Goal: Task Accomplishment & Management: Manage account settings

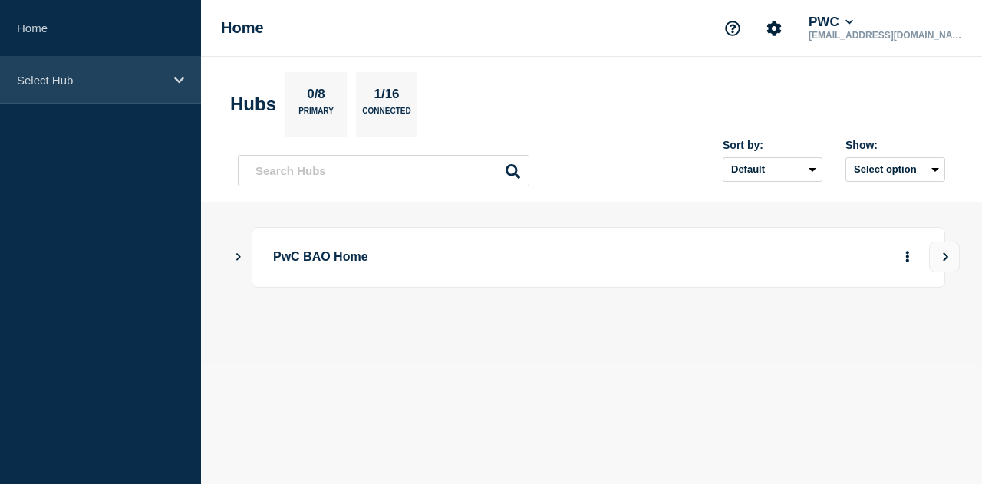
click at [181, 81] on icon at bounding box center [179, 80] width 10 height 12
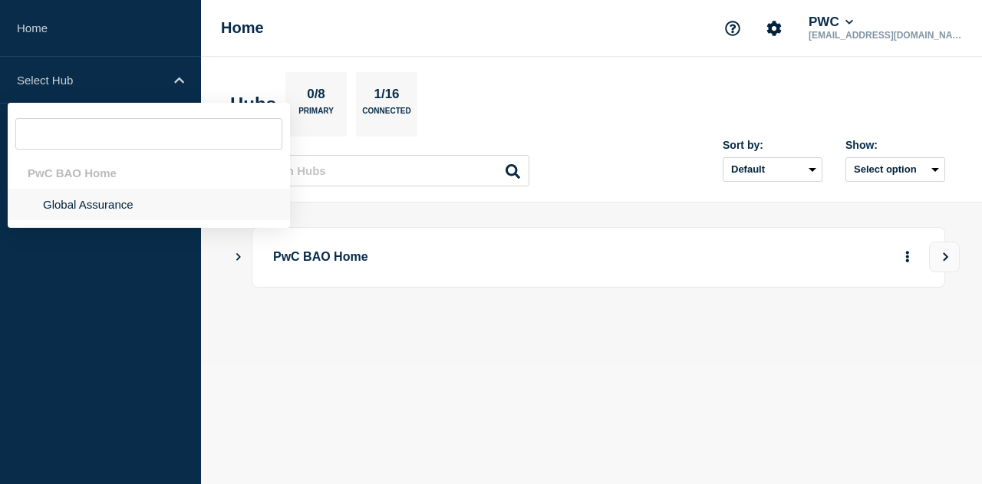
click at [101, 210] on li "Global Assurance" at bounding box center [149, 204] width 282 height 31
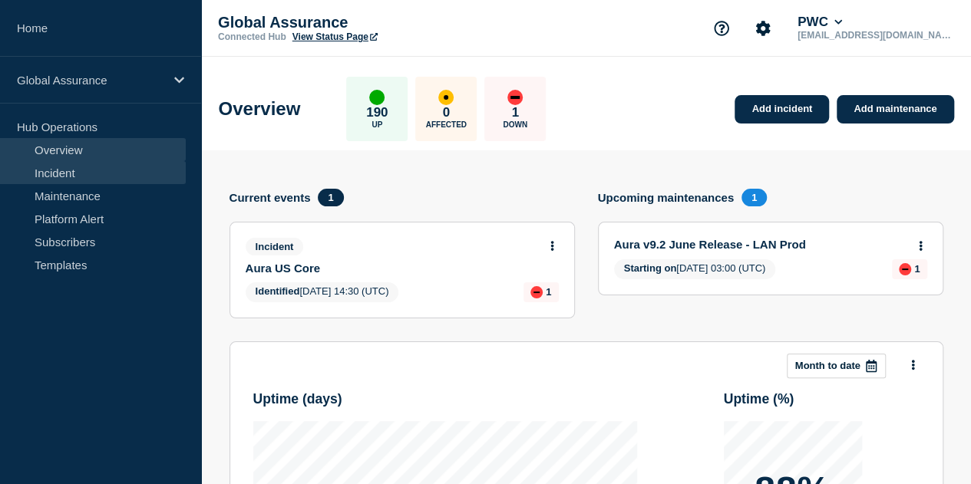
click at [99, 175] on link "Incident" at bounding box center [93, 172] width 186 height 23
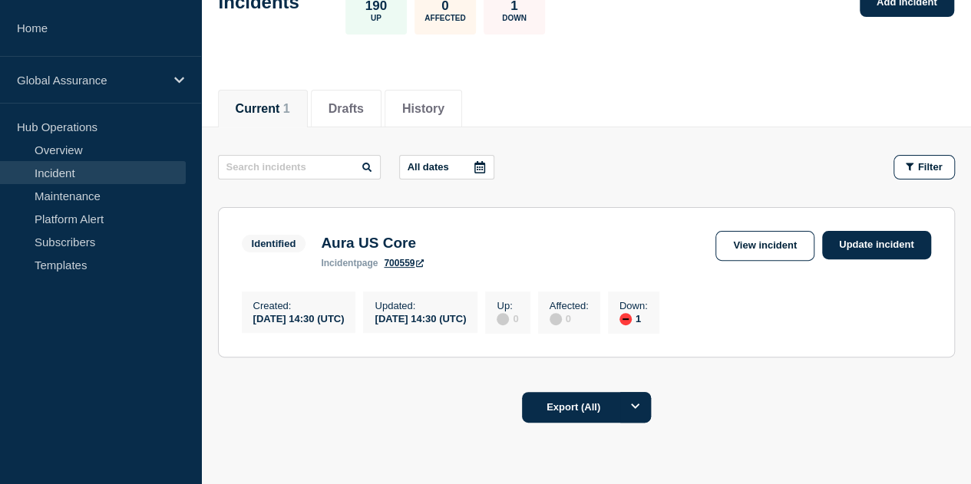
scroll to position [192, 0]
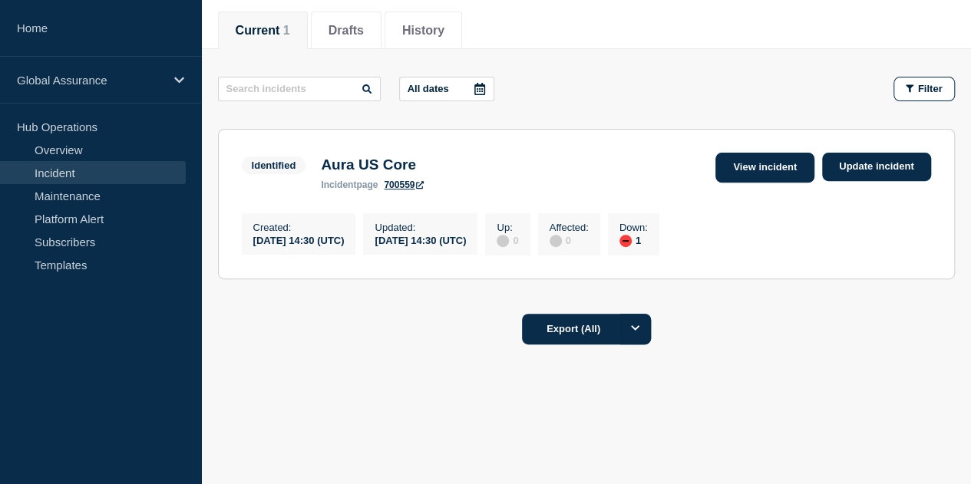
click at [766, 163] on link "View incident" at bounding box center [764, 168] width 99 height 30
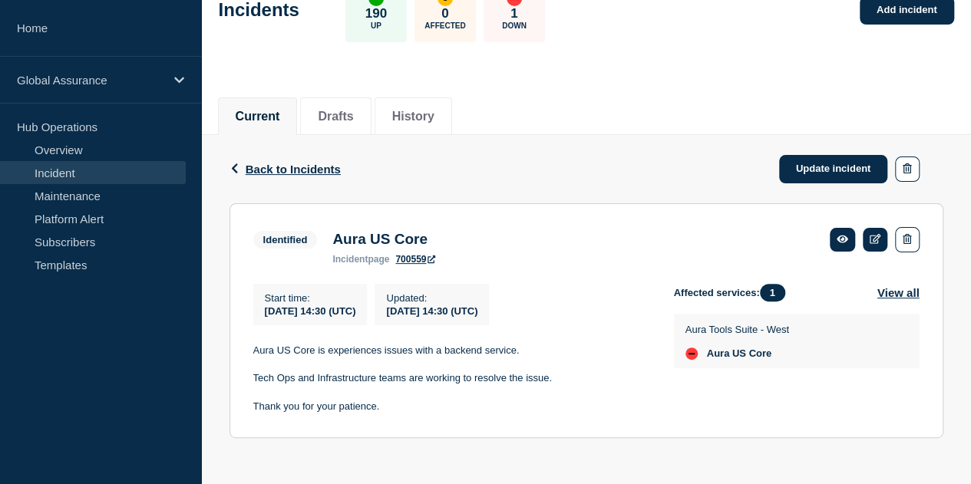
scroll to position [107, 0]
click at [838, 237] on icon at bounding box center [843, 239] width 12 height 10
click at [847, 239] on link at bounding box center [842, 240] width 25 height 24
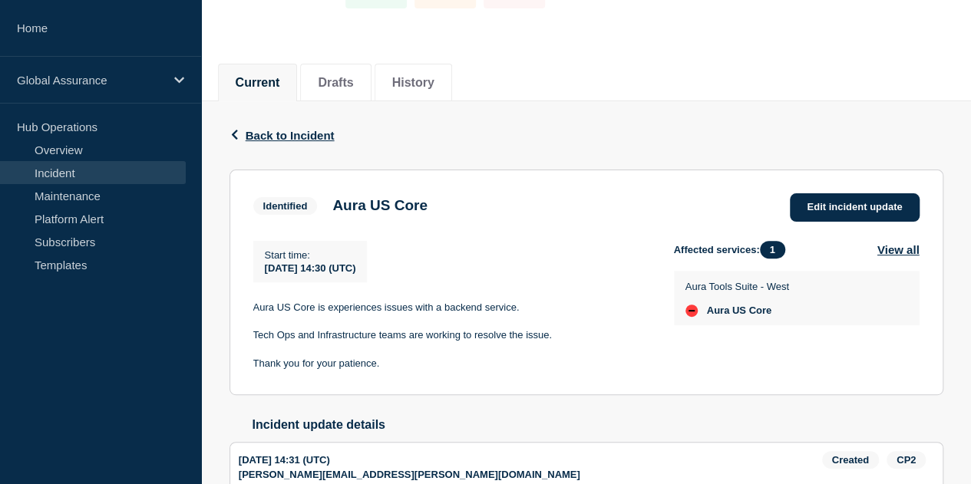
scroll to position [204, 0]
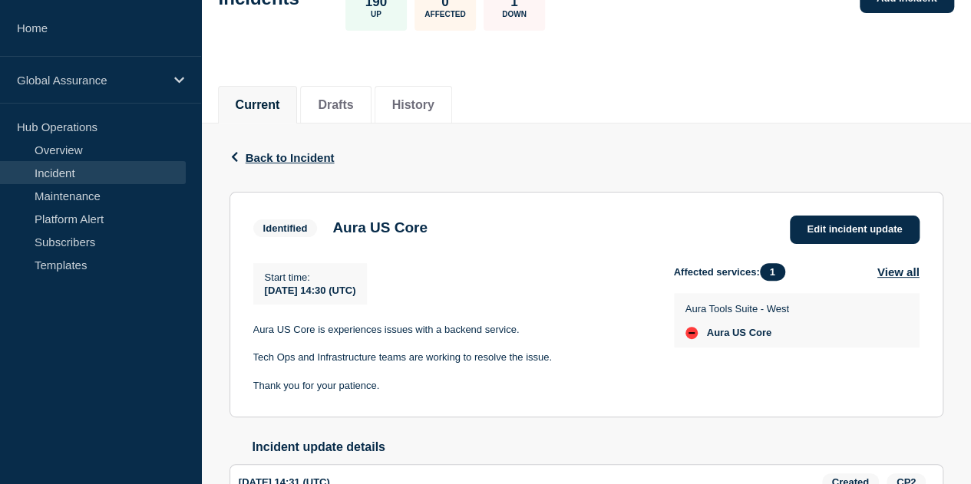
scroll to position [204, 0]
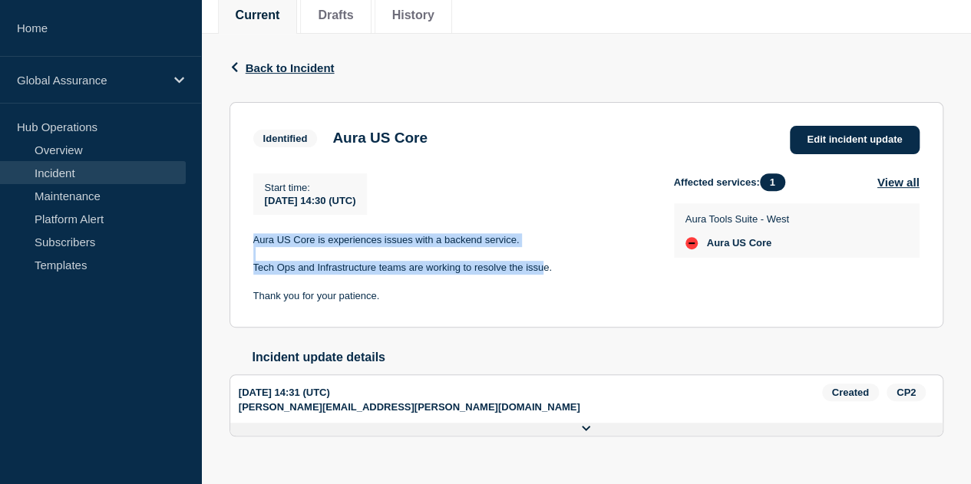
drag, startPoint x: 251, startPoint y: 236, endPoint x: 513, endPoint y: 236, distance: 262.5
click at [522, 246] on section "Identified Aura US Core Edit incident update Start time : [DATE] 14:30 (UTC) Au…" at bounding box center [586, 215] width 714 height 226
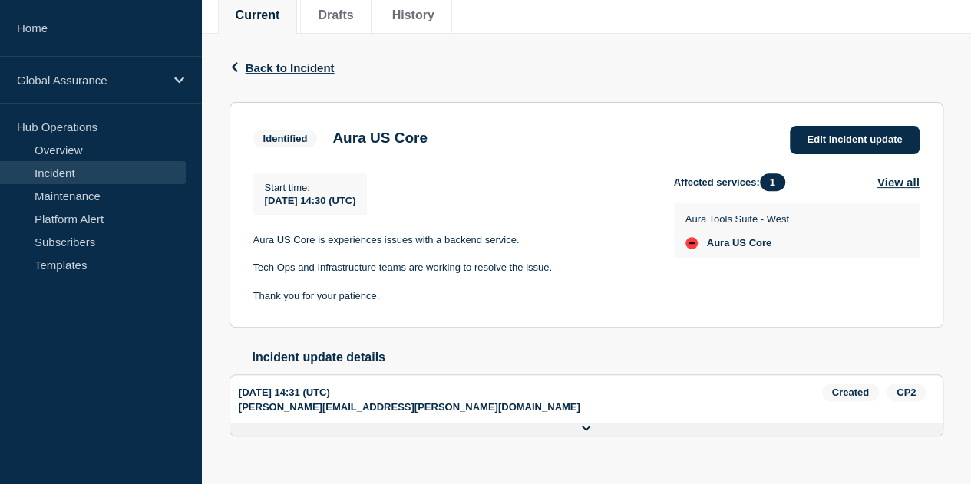
click at [333, 294] on p "Thank you for your patience." at bounding box center [451, 296] width 396 height 14
drag, startPoint x: 256, startPoint y: 239, endPoint x: 522, endPoint y: 242, distance: 266.4
click at [522, 242] on section "Identified Aura US Core Edit incident update Start time : 2025-08-11 14:30 (UTC…" at bounding box center [586, 215] width 714 height 226
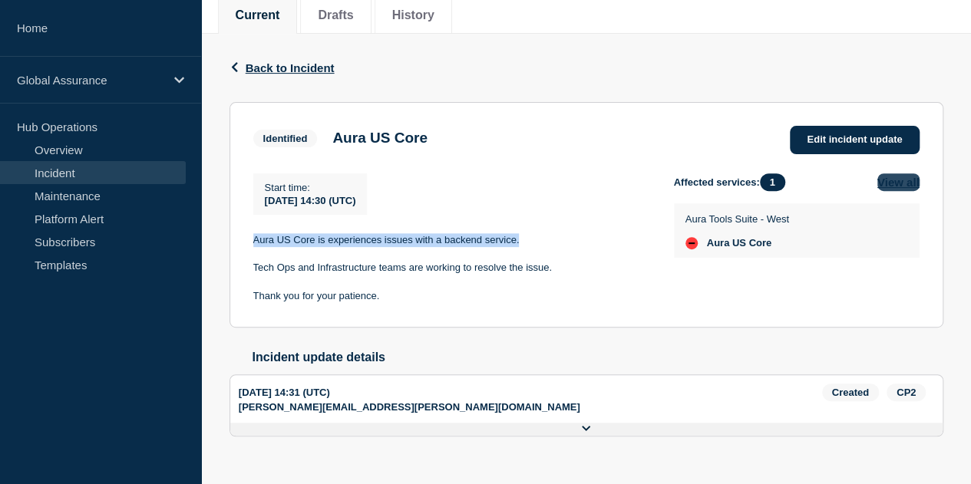
click at [916, 183] on button "View all" at bounding box center [898, 182] width 42 height 18
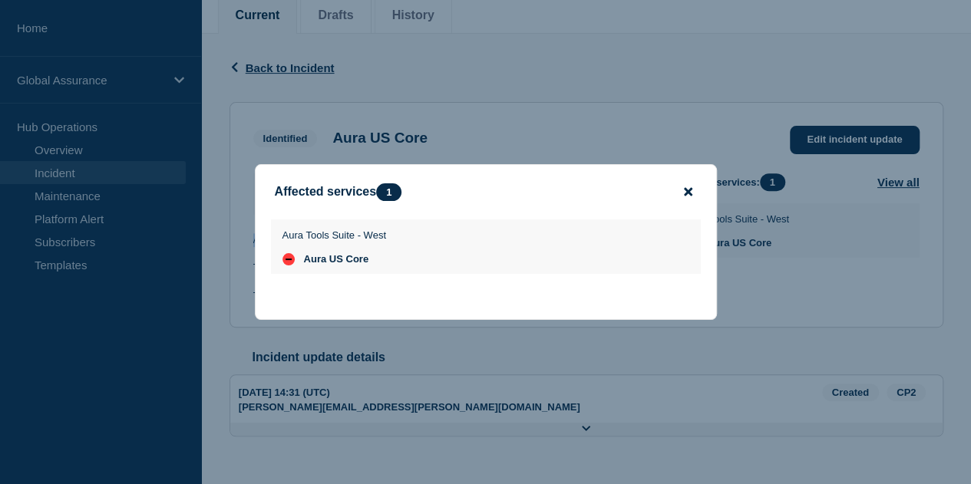
click at [685, 192] on icon "close button" at bounding box center [688, 192] width 8 height 8
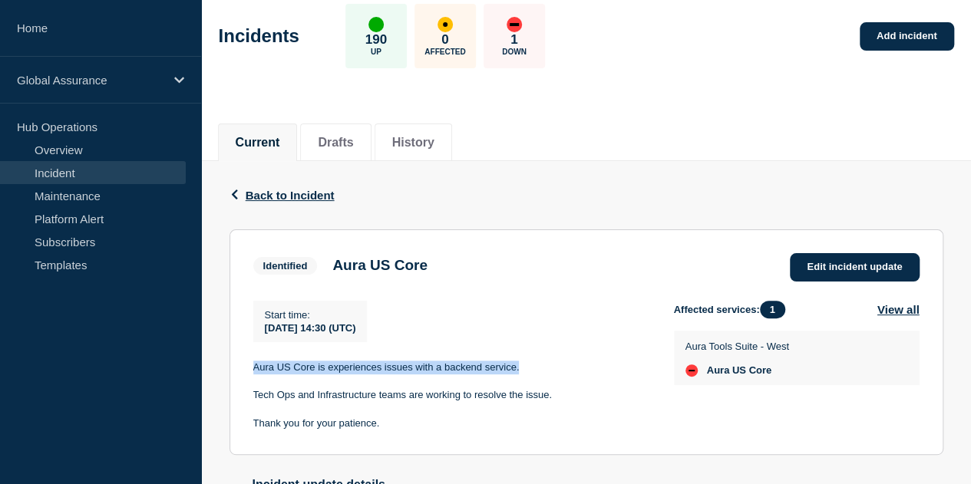
scroll to position [51, 0]
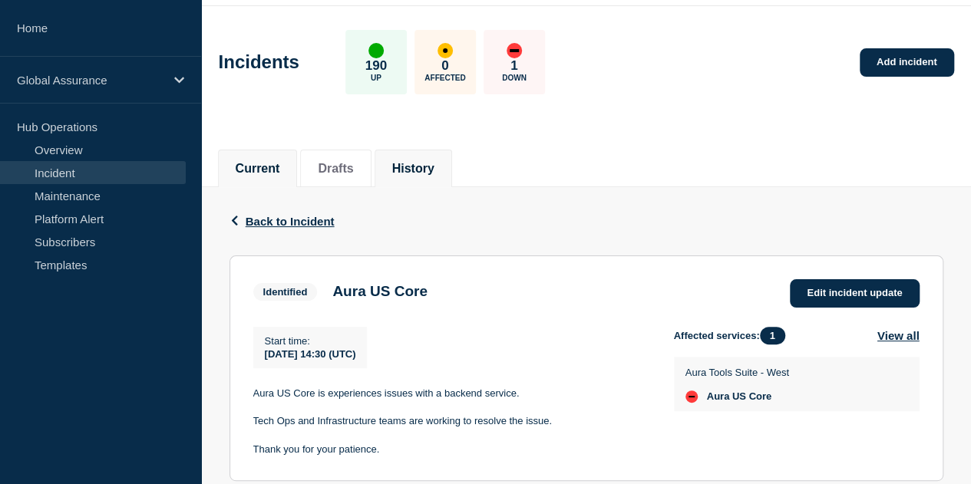
click at [401, 167] on li "History" at bounding box center [414, 169] width 78 height 38
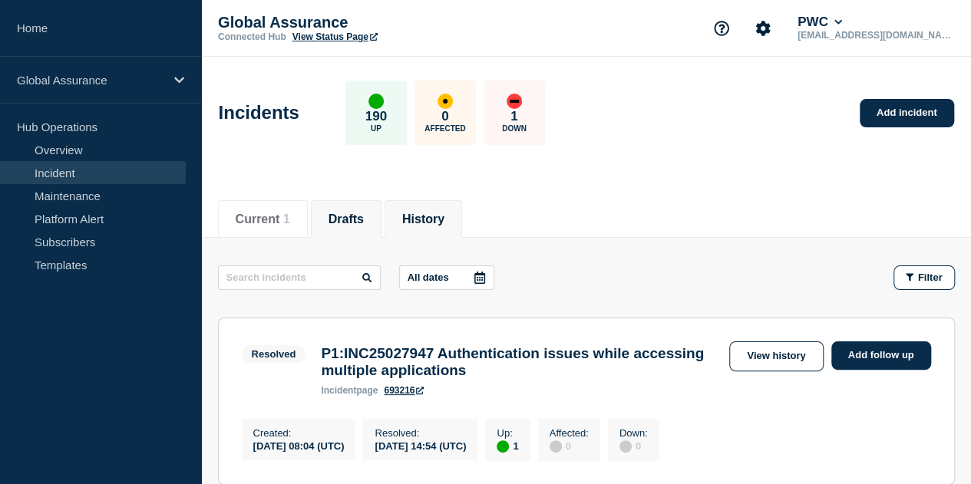
click at [361, 229] on li "Drafts" at bounding box center [346, 219] width 71 height 38
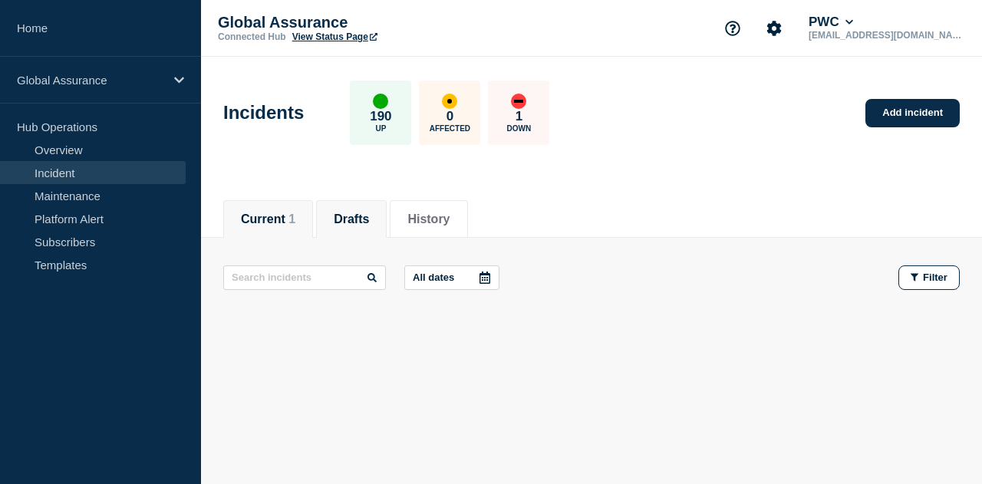
click at [272, 222] on button "Current 1" at bounding box center [268, 220] width 54 height 14
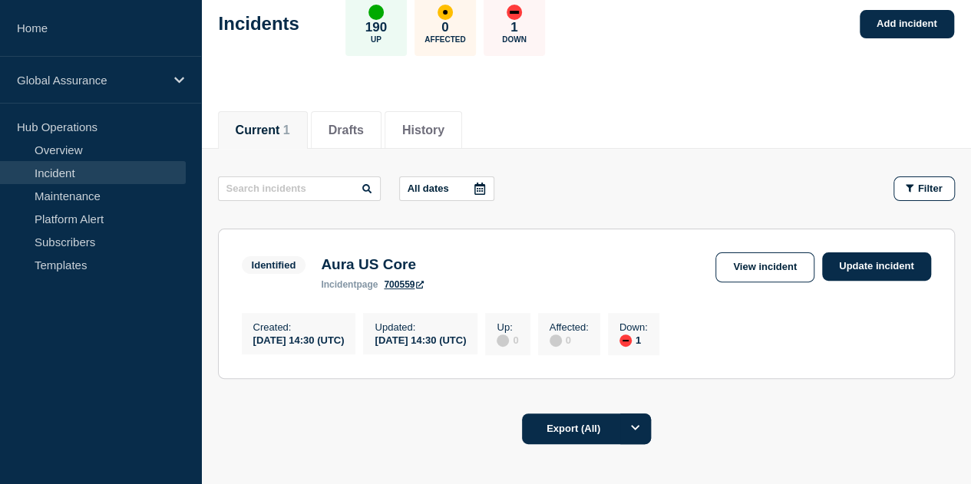
scroll to position [192, 0]
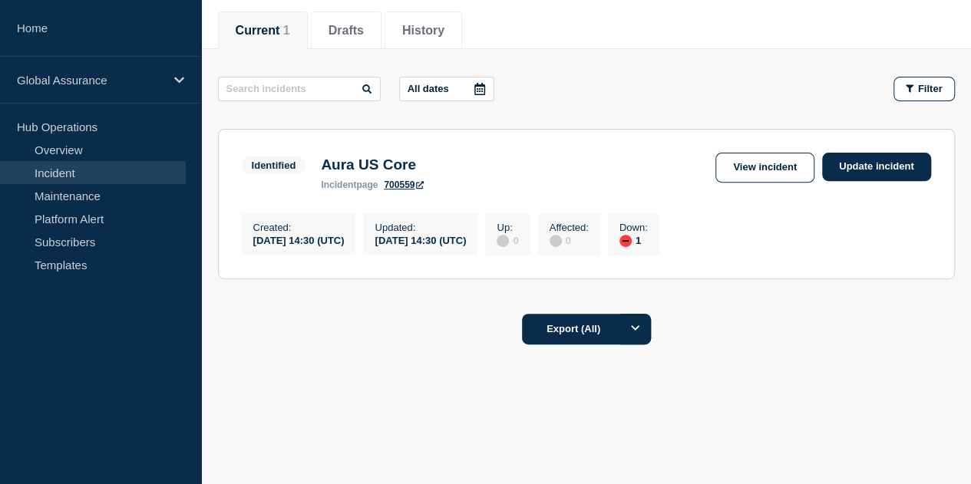
click at [422, 183] on icon at bounding box center [420, 185] width 8 height 8
click at [775, 163] on link "View incident" at bounding box center [764, 168] width 99 height 30
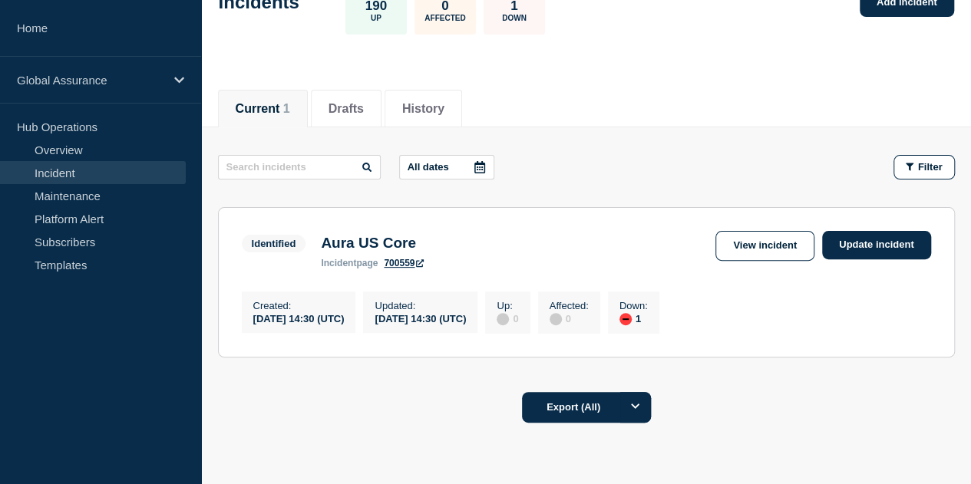
scroll to position [38, 0]
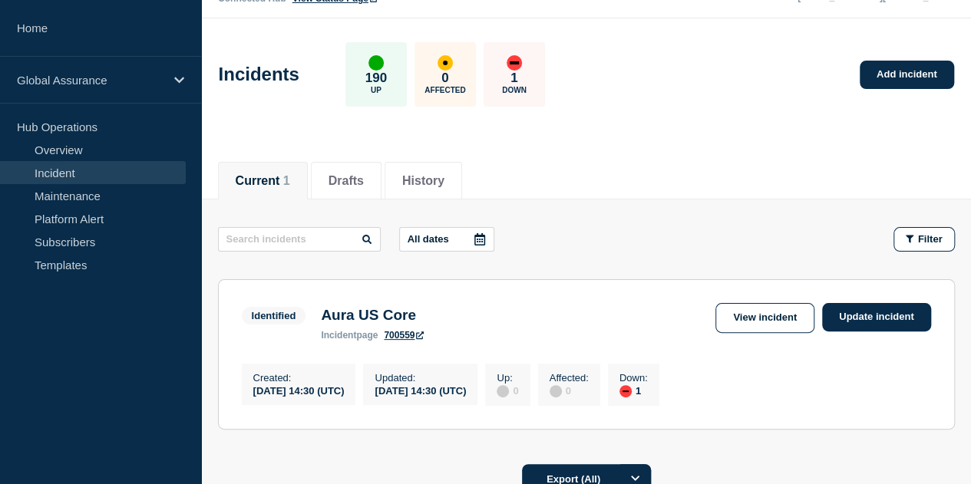
click at [40, 170] on link "Incident" at bounding box center [93, 172] width 186 height 23
click at [272, 177] on button "Current 1" at bounding box center [263, 181] width 54 height 14
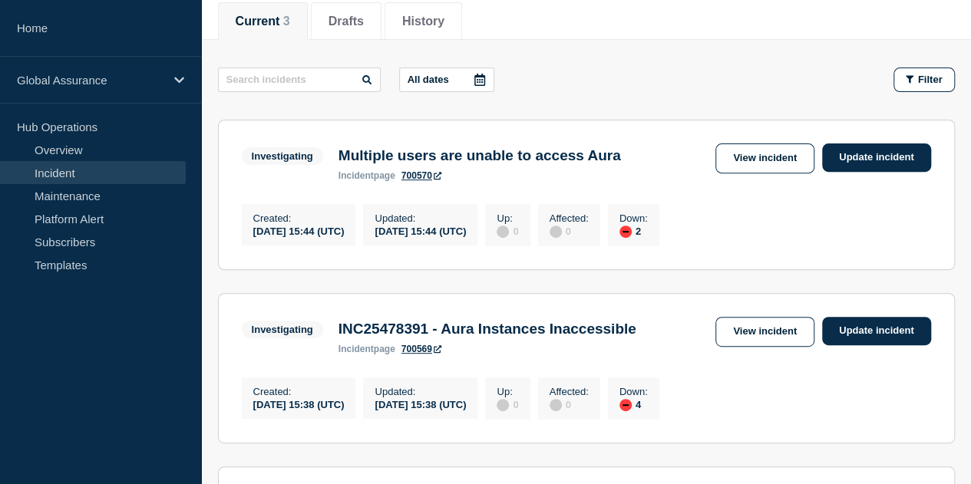
scroll to position [230, 0]
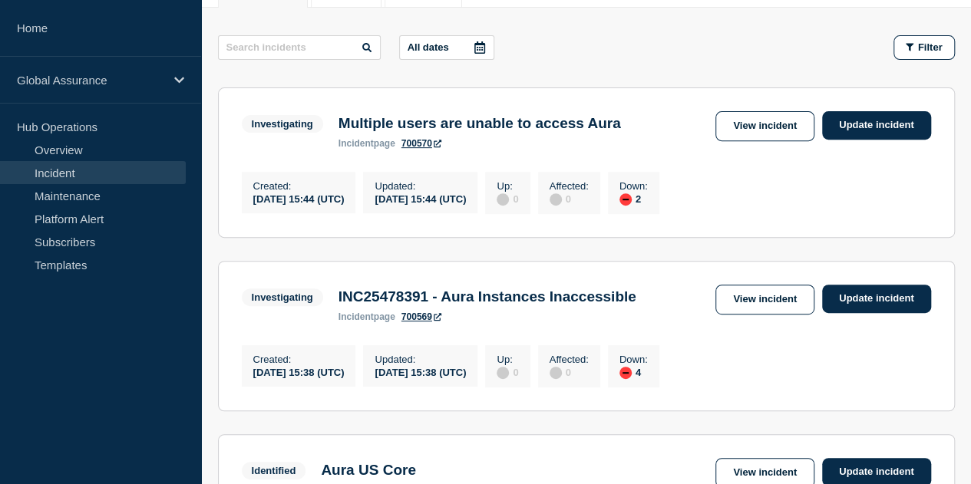
click at [436, 147] on link "700570" at bounding box center [421, 143] width 40 height 11
click at [772, 124] on link "View incident" at bounding box center [764, 126] width 99 height 30
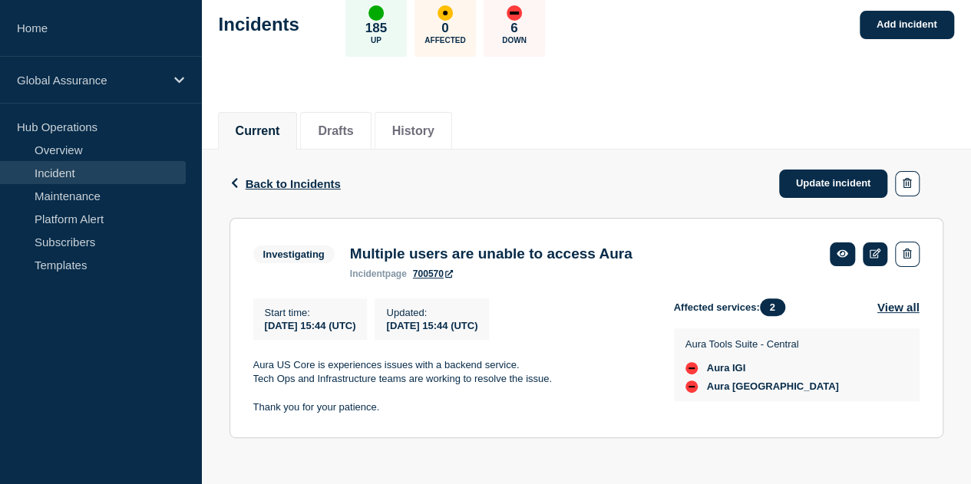
scroll to position [94, 0]
click at [877, 251] on icon at bounding box center [876, 254] width 12 height 10
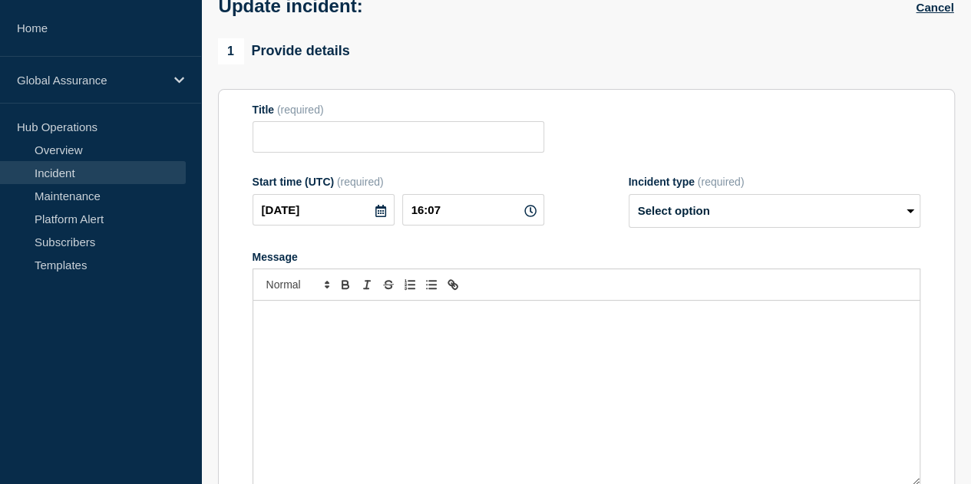
type input "Multiple users are unable to access Aura"
type input "15:44"
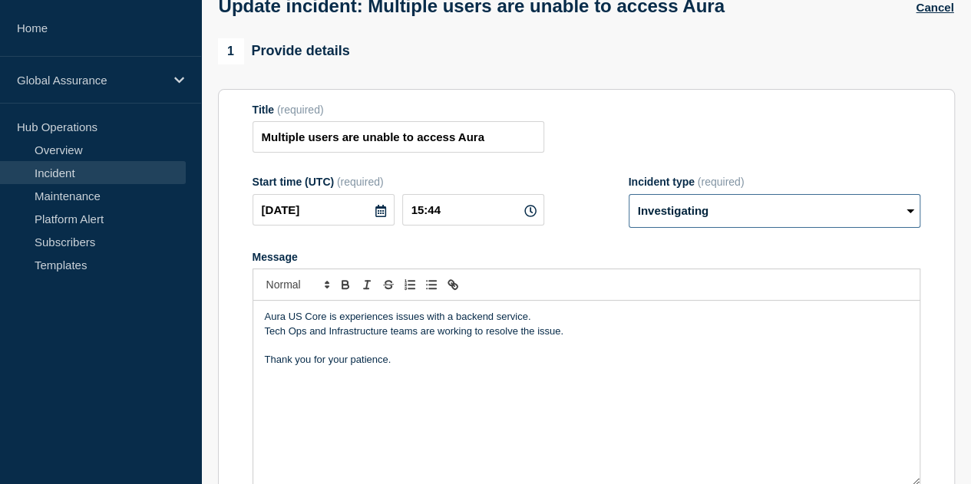
click at [909, 217] on select "Select option Investigating Identified Monitoring Resolved" at bounding box center [775, 211] width 292 height 34
select select "identified"
click at [629, 197] on select "Select option Investigating Identified Monitoring Resolved" at bounding box center [775, 211] width 292 height 34
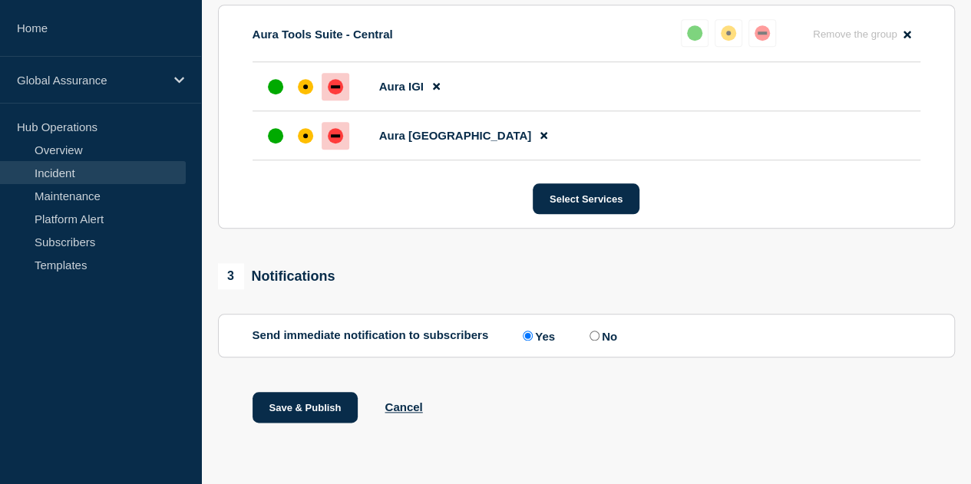
scroll to position [297, 0]
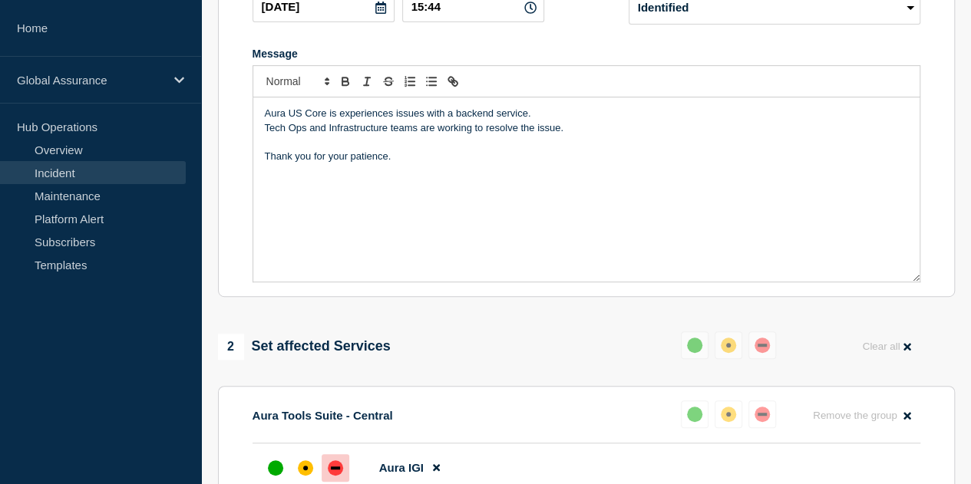
click at [304, 115] on p "Aura US Core is experiences issues with a backend service." at bounding box center [586, 114] width 643 height 14
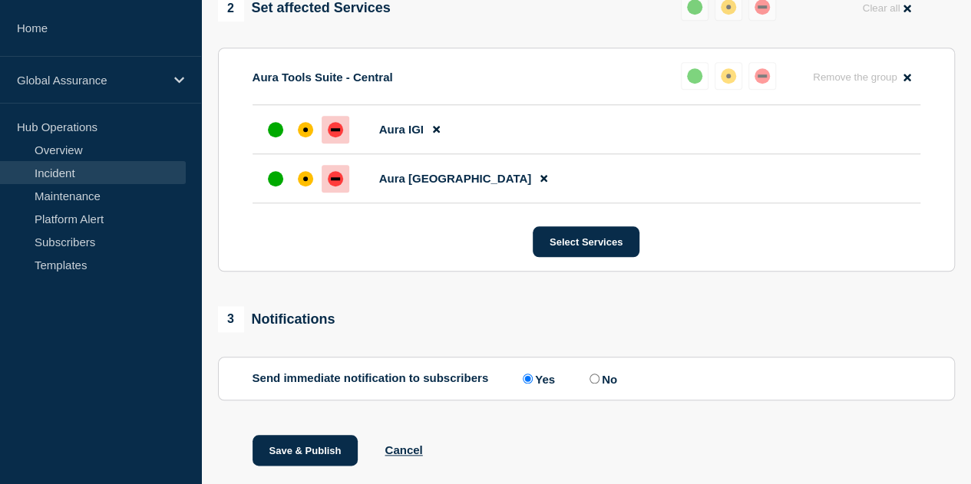
scroll to position [681, 0]
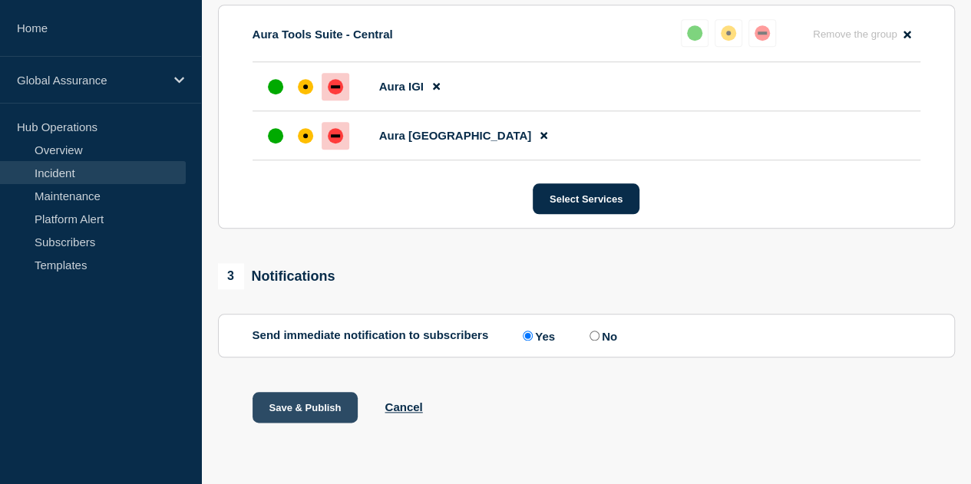
click at [294, 404] on button "Save & Publish" at bounding box center [306, 407] width 106 height 31
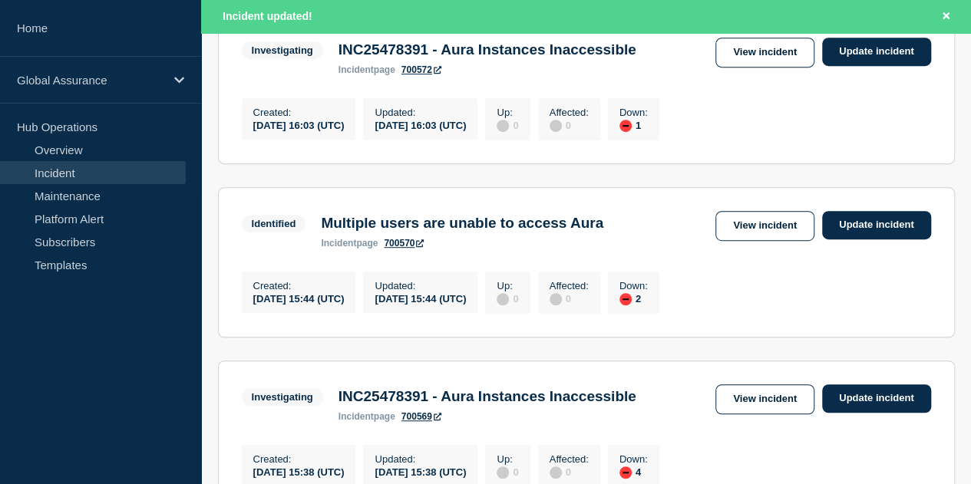
scroll to position [299, 0]
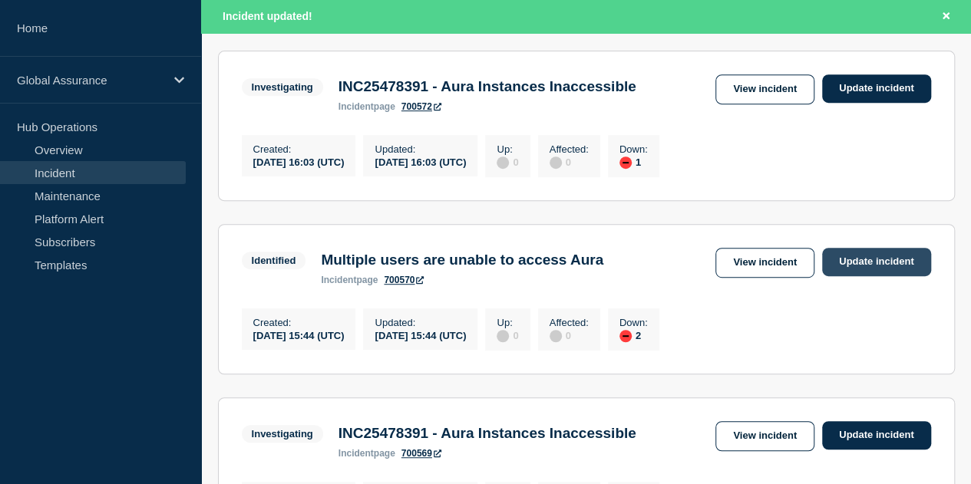
click at [859, 272] on link "Update incident" at bounding box center [876, 262] width 109 height 28
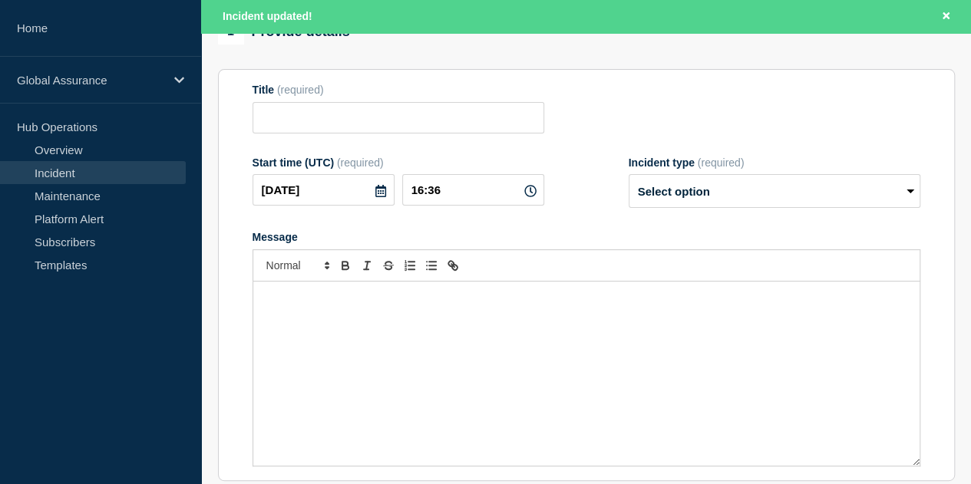
type input "Multiple users are unable to access Aura"
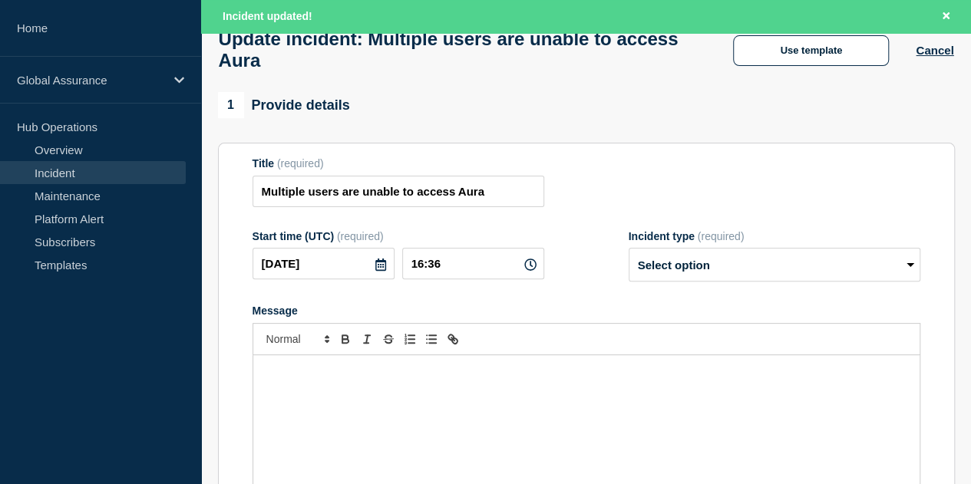
scroll to position [69, 0]
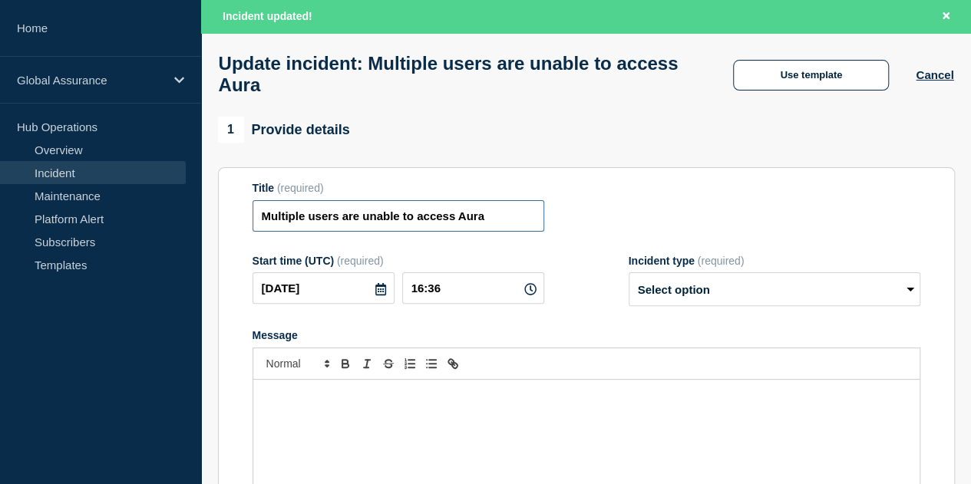
drag, startPoint x: 312, startPoint y: 226, endPoint x: 610, endPoint y: 217, distance: 298.7
click at [610, 217] on div "Title (required) Multiple users are unable to access Aura" at bounding box center [587, 207] width 668 height 50
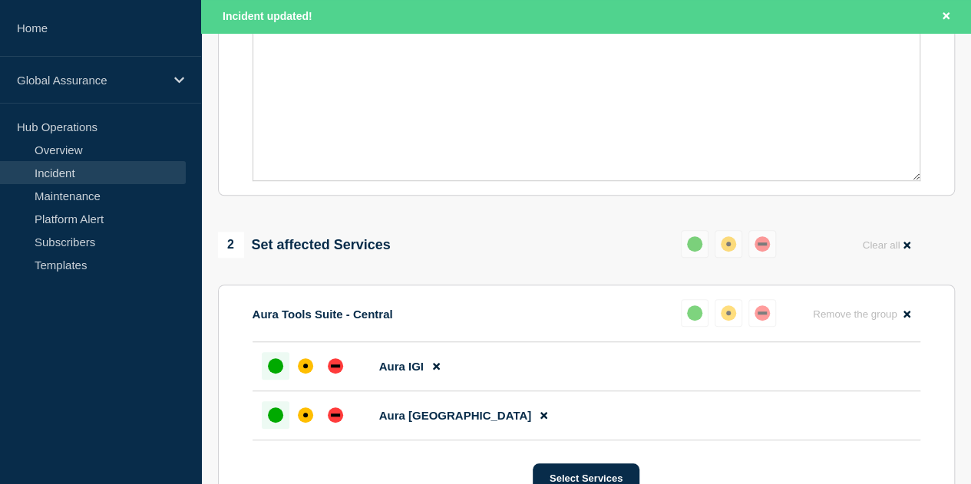
scroll to position [606, 0]
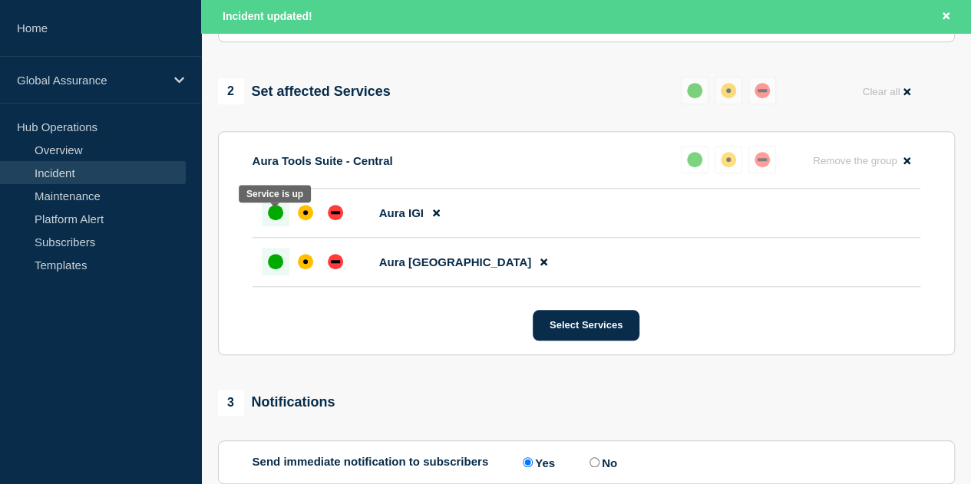
click at [278, 217] on div "up" at bounding box center [275, 212] width 15 height 15
click at [276, 269] on div "up" at bounding box center [275, 261] width 15 height 15
click at [277, 219] on div "up" at bounding box center [275, 212] width 15 height 15
click at [279, 269] on div "up" at bounding box center [275, 261] width 15 height 15
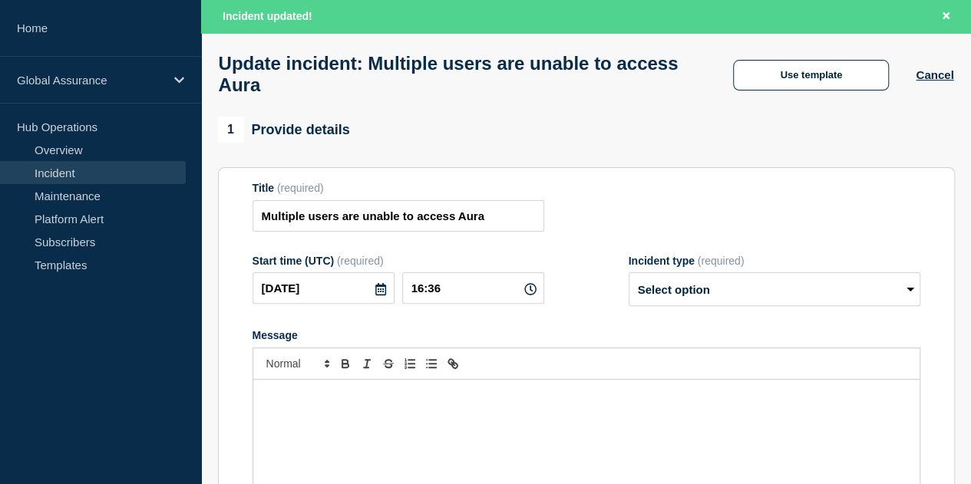
scroll to position [223, 0]
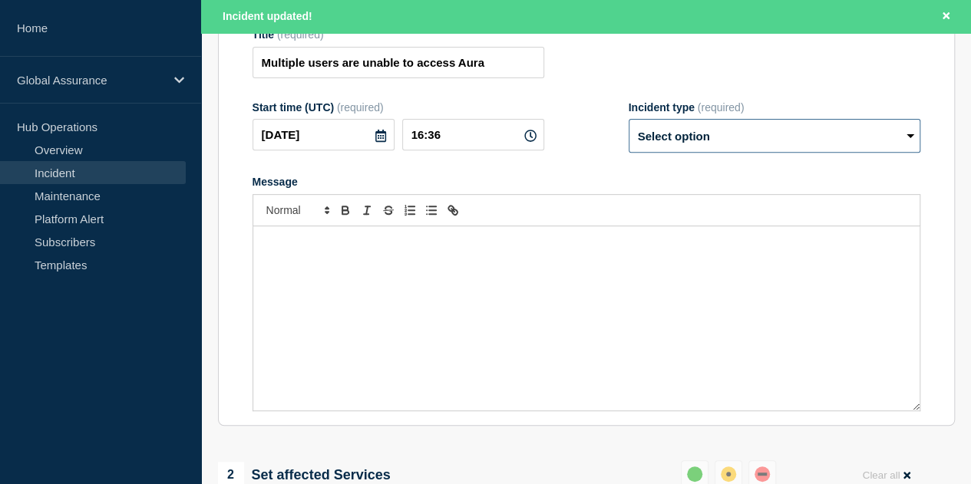
click at [870, 134] on select "Select option Investigating Identified Monitoring Resolved" at bounding box center [775, 136] width 292 height 34
select select "resolved"
click at [629, 127] on select "Select option Investigating Identified Monitoring Resolved" at bounding box center [775, 136] width 292 height 34
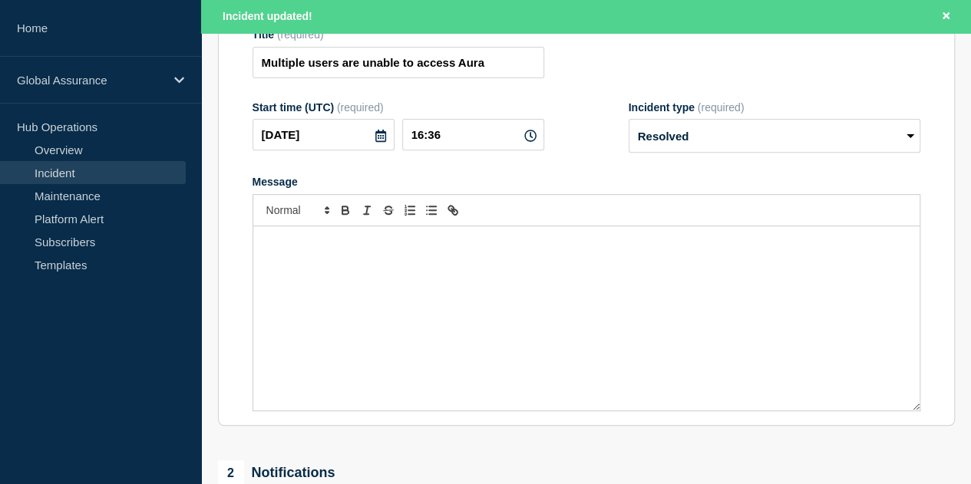
click at [342, 268] on div "Message" at bounding box center [586, 318] width 666 height 184
click at [368, 249] on p "Aura UK and IGI are up accessible." at bounding box center [586, 243] width 643 height 14
click at [429, 295] on div "Aura UK and IGI is accessible. Issue was identified at vendor MongoDB end which…" at bounding box center [586, 318] width 666 height 184
click at [345, 248] on p "Aura UK and IGI is accessible." at bounding box center [586, 243] width 643 height 14
click at [345, 247] on p "Aura UK and IGI is accessible." at bounding box center [586, 243] width 643 height 14
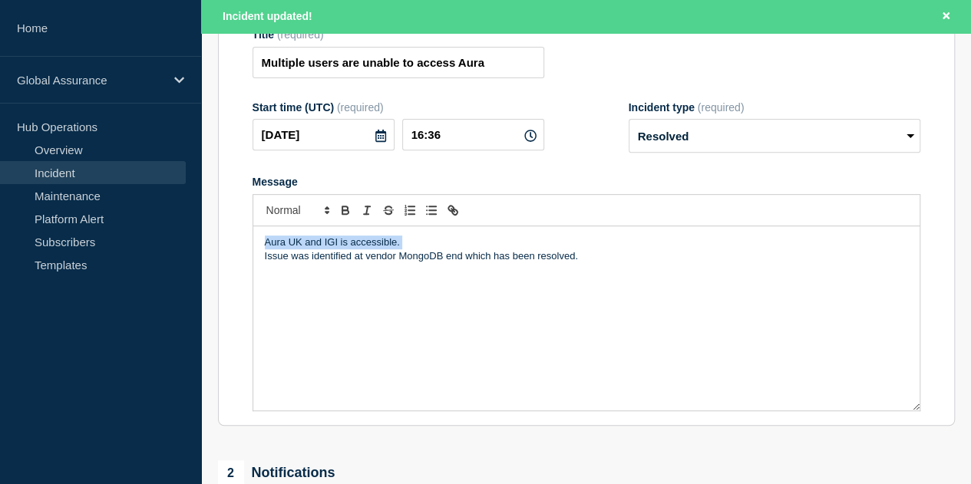
click at [345, 247] on p "Aura UK and IGI is accessible." at bounding box center [586, 243] width 643 height 14
click at [341, 248] on p "Aura UK and IGI is accessible." at bounding box center [586, 243] width 643 height 14
click at [389, 335] on div "Aura UK and IGI are accessible. Issue was identified at vendor MongoDB end whic…" at bounding box center [586, 318] width 666 height 184
click at [595, 263] on p "Issue was identified at vendor MongoDB end which has been resolved." at bounding box center [586, 256] width 643 height 14
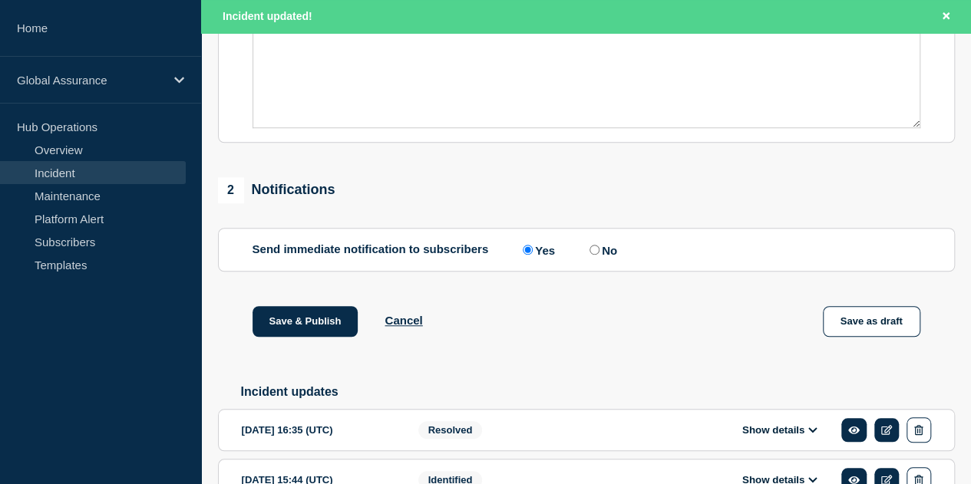
scroll to position [603, 0]
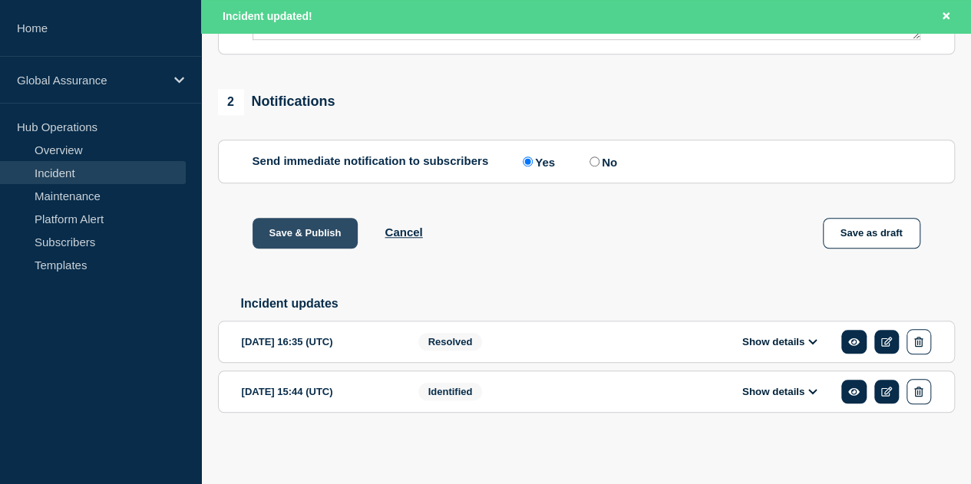
click at [303, 235] on button "Save & Publish" at bounding box center [306, 233] width 106 height 31
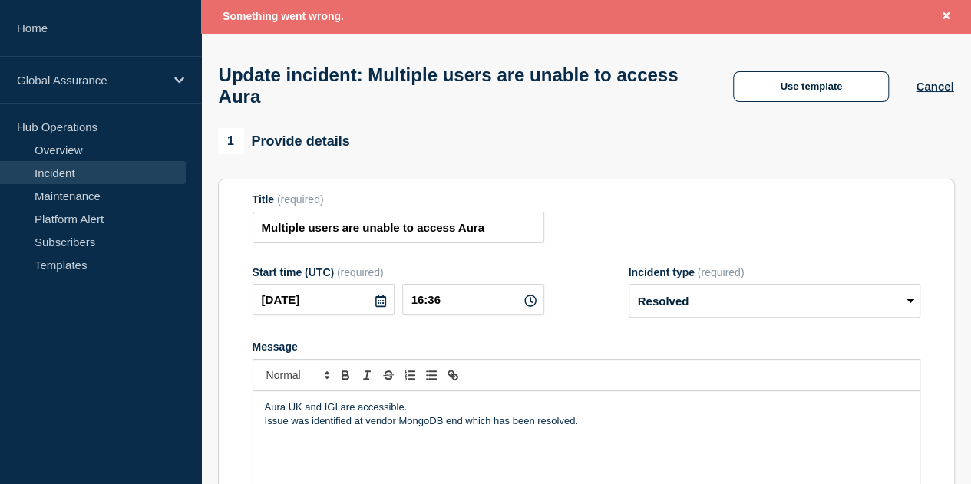
scroll to position [57, 0]
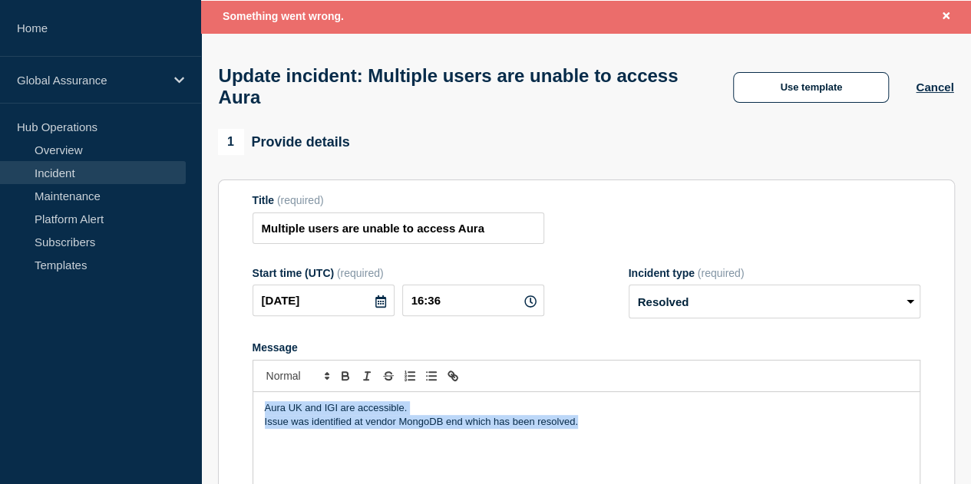
drag, startPoint x: 589, startPoint y: 436, endPoint x: 243, endPoint y: 401, distance: 347.9
click at [243, 401] on section "Title (required) Multiple users are unable to access Aura Start time (UTC) (req…" at bounding box center [586, 386] width 737 height 412
copy div "Aura UK and IGI are accessible. Issue was identified at vendor MongoDB end whic…"
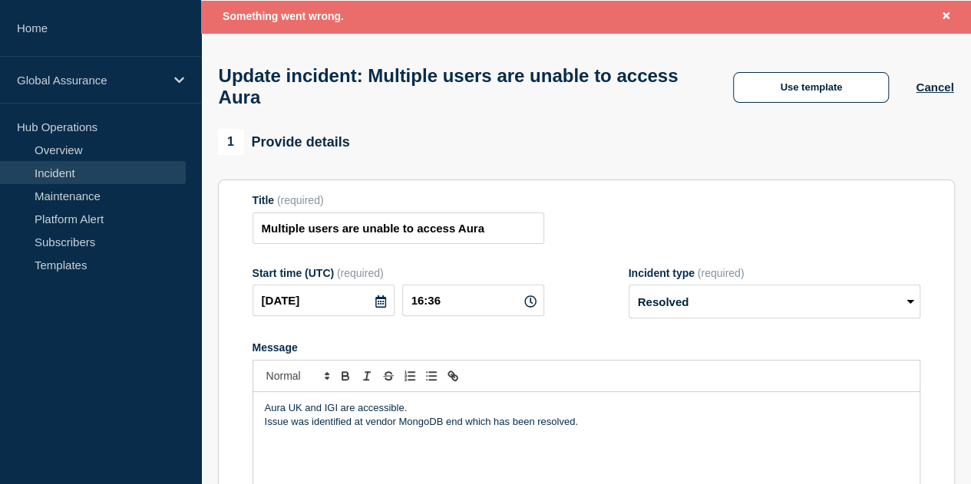
click at [395, 130] on div "Update incident: Multiple users are unable to access Aura Use template Cancel" at bounding box center [586, 81] width 770 height 97
click at [91, 172] on link "Incident" at bounding box center [93, 172] width 186 height 23
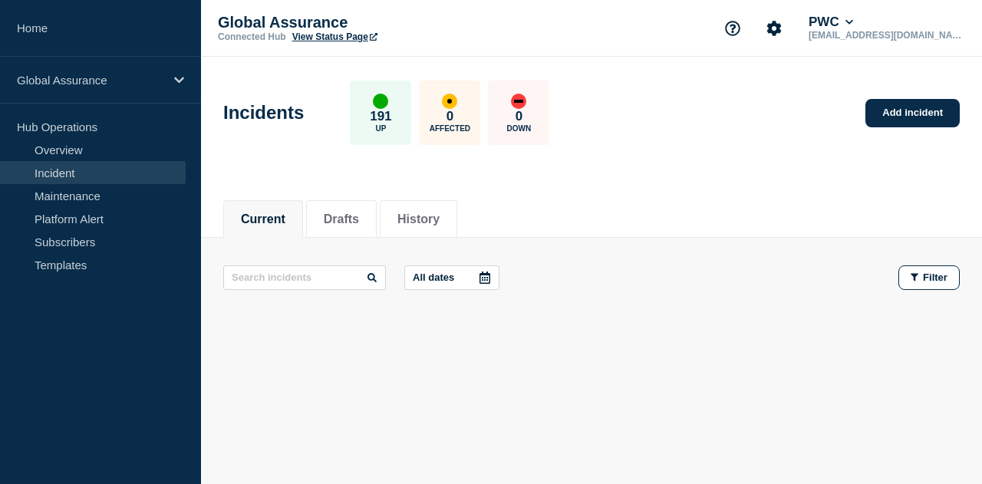
click at [93, 174] on link "Incident" at bounding box center [93, 172] width 186 height 23
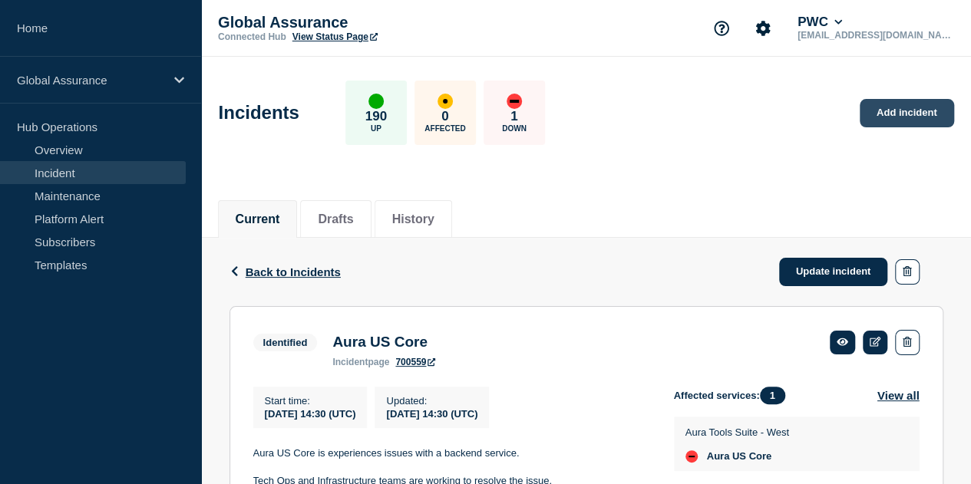
click at [909, 107] on link "Add incident" at bounding box center [907, 113] width 94 height 28
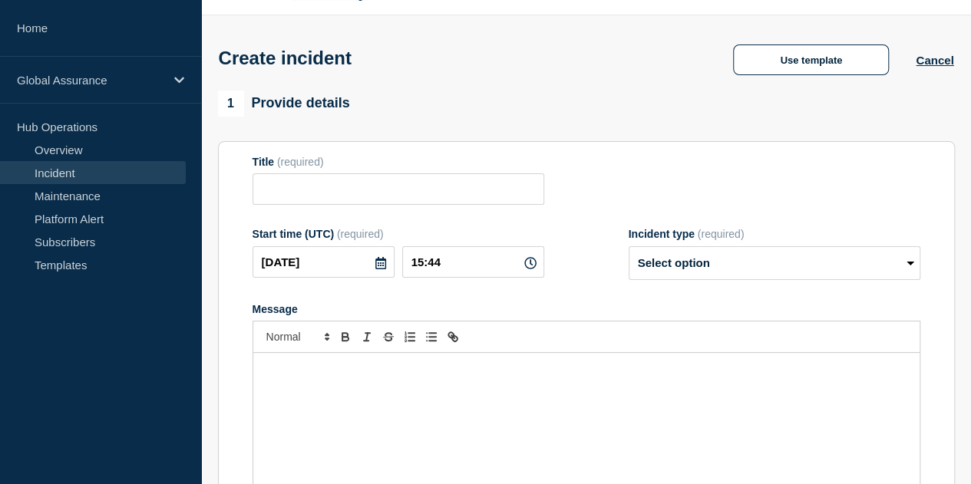
scroll to position [77, 0]
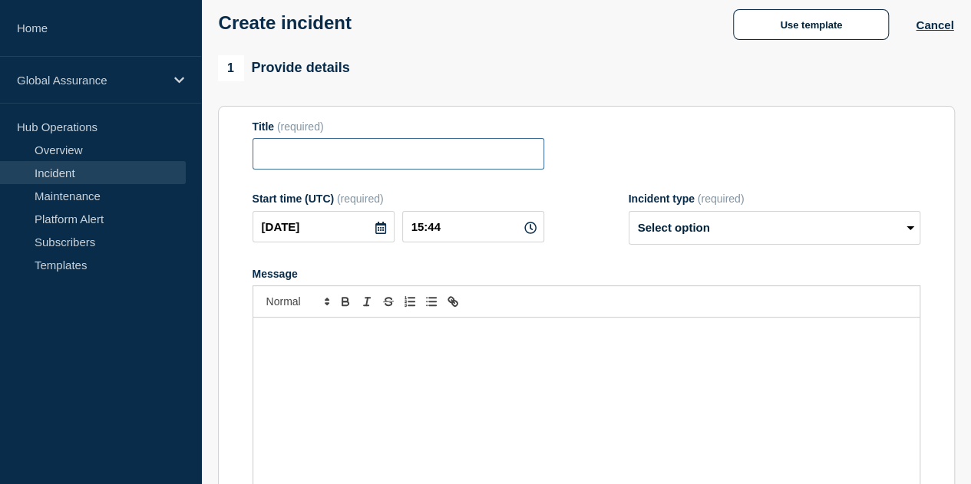
click at [346, 150] on input "Title" at bounding box center [399, 153] width 292 height 31
paste input "Multiple users are unable to access Aura"
type input "Multiple users are unable to access Aura"
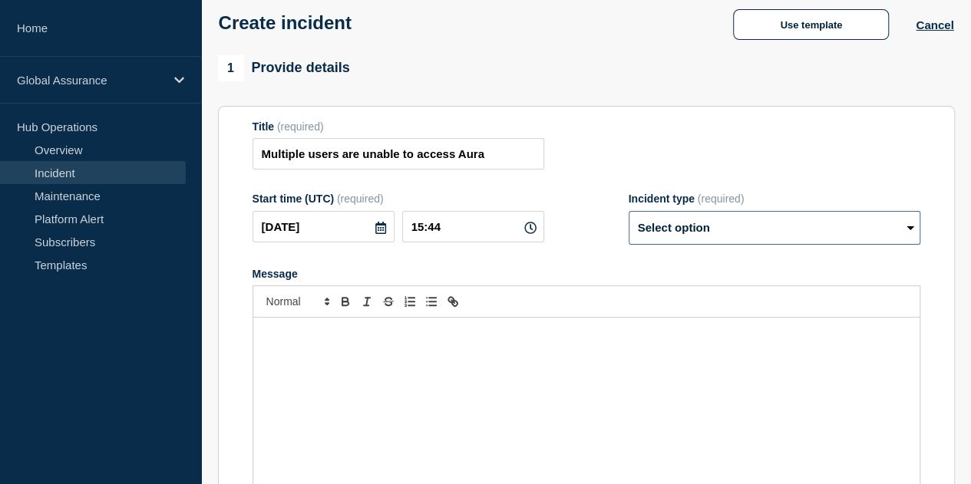
click at [693, 229] on select "Select option Investigating Identified Monitoring" at bounding box center [775, 228] width 292 height 34
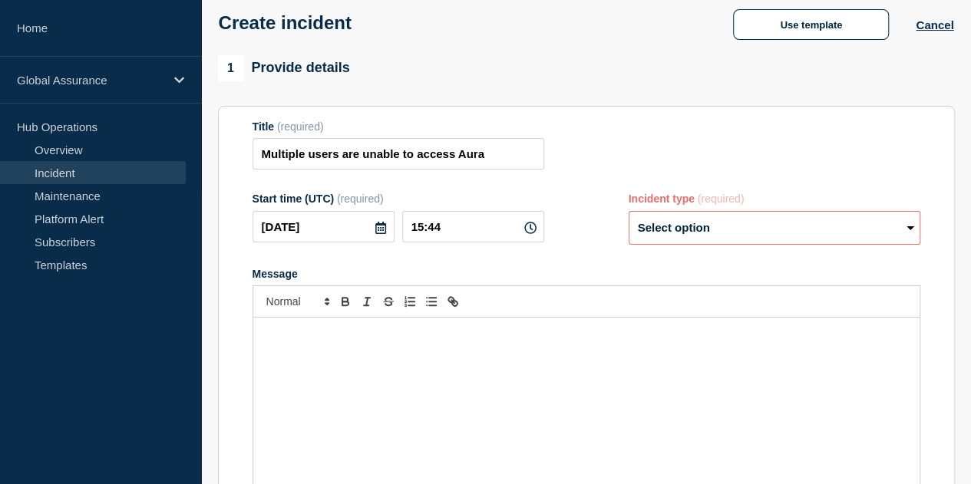
click at [769, 228] on select "Select option Investigating Identified Monitoring" at bounding box center [775, 228] width 292 height 34
select select "investigating"
click at [629, 214] on select "Select option Investigating Identified Monitoring" at bounding box center [775, 228] width 292 height 34
click at [430, 334] on p "Message" at bounding box center [586, 334] width 643 height 14
click at [423, 341] on p "Message" at bounding box center [586, 334] width 643 height 14
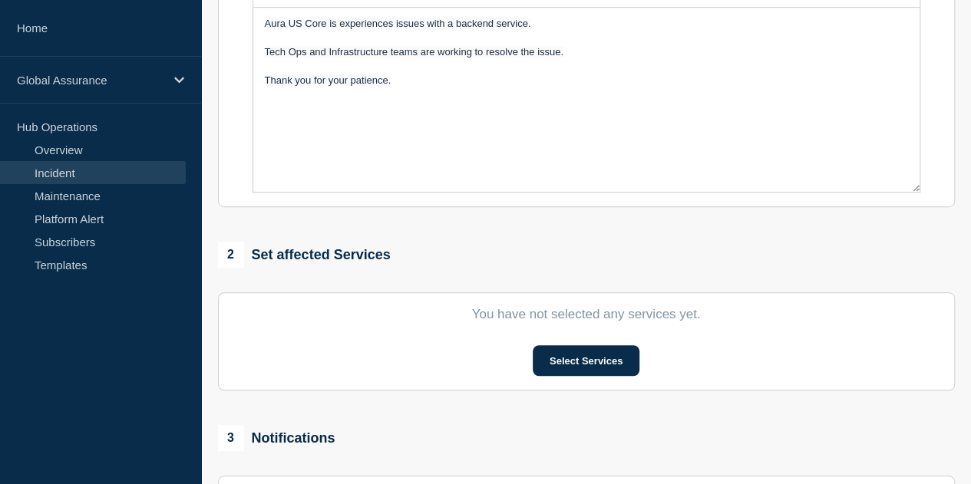
scroll to position [384, 0]
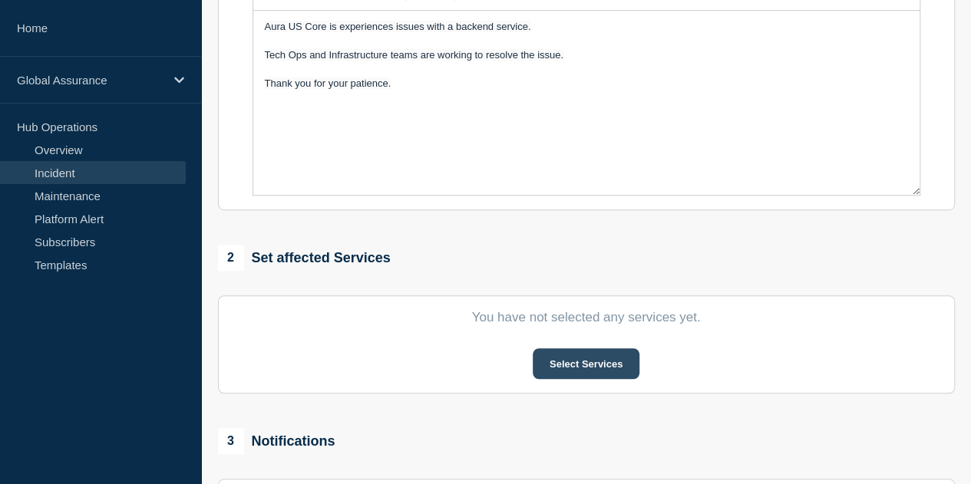
click at [554, 360] on button "Select Services" at bounding box center [586, 363] width 107 height 31
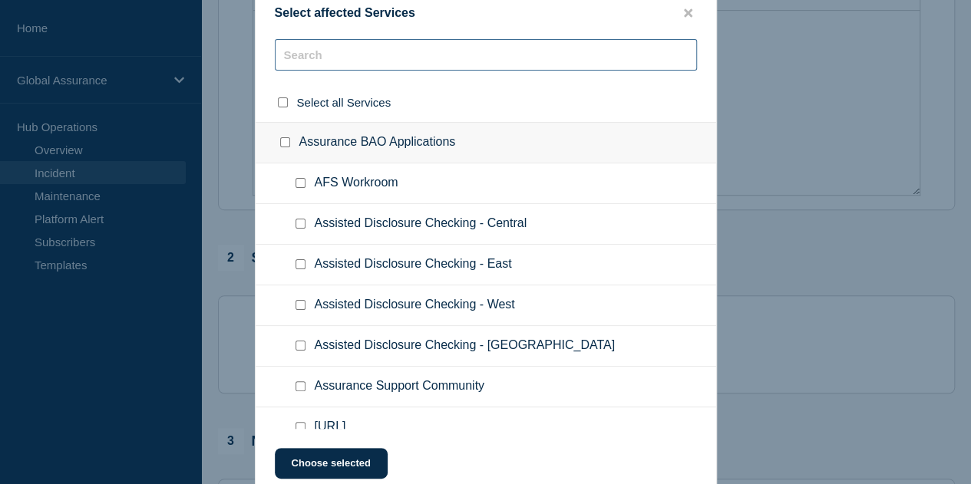
click at [353, 54] on input "text" at bounding box center [486, 54] width 422 height 31
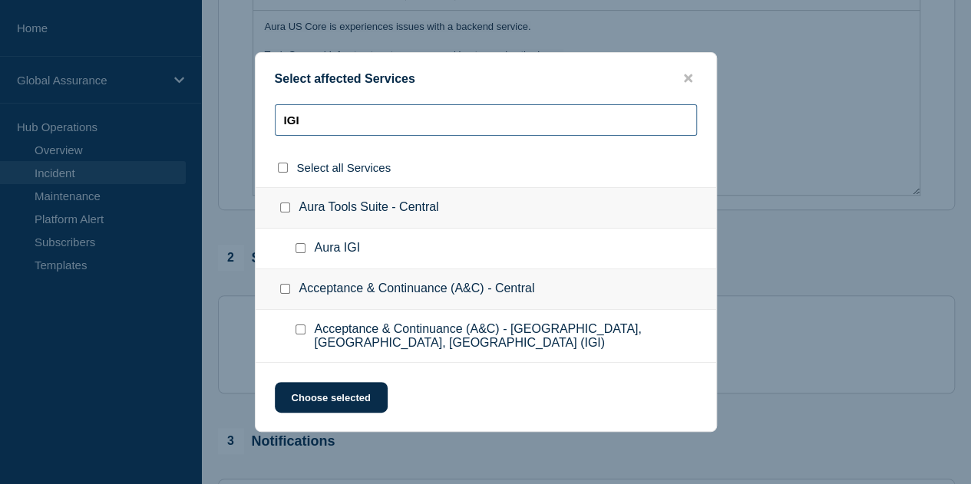
type input "IGI"
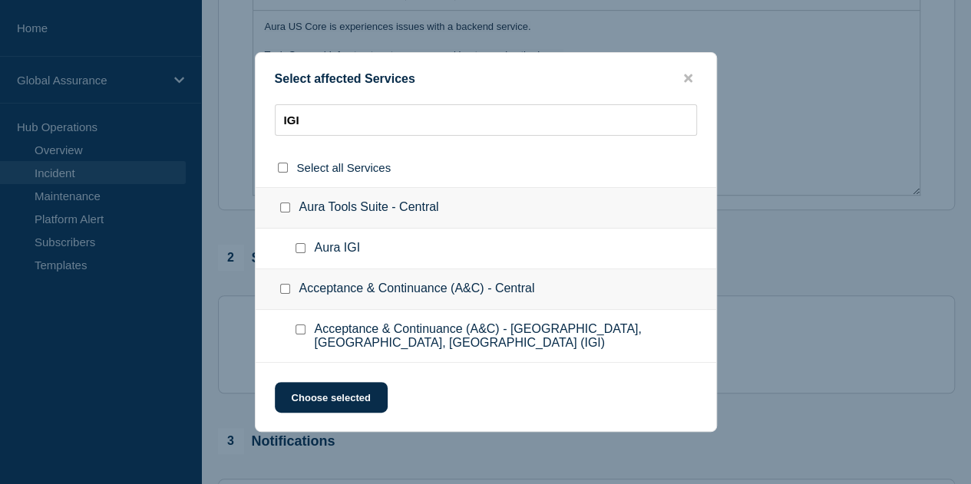
click at [300, 250] on input "Aura IGI checkbox" at bounding box center [300, 248] width 10 height 10
checkbox input "true"
click at [351, 404] on button "Choose selected" at bounding box center [331, 397] width 113 height 31
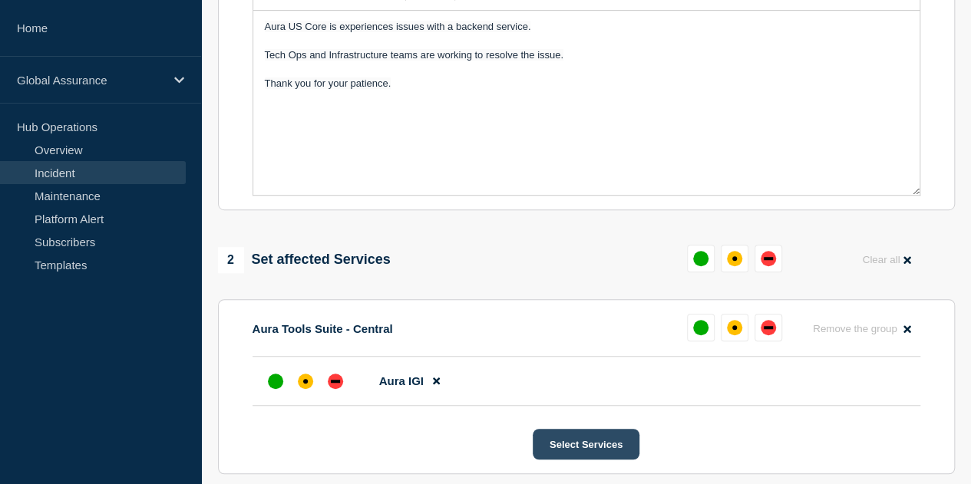
click at [573, 454] on button "Select Services" at bounding box center [586, 444] width 107 height 31
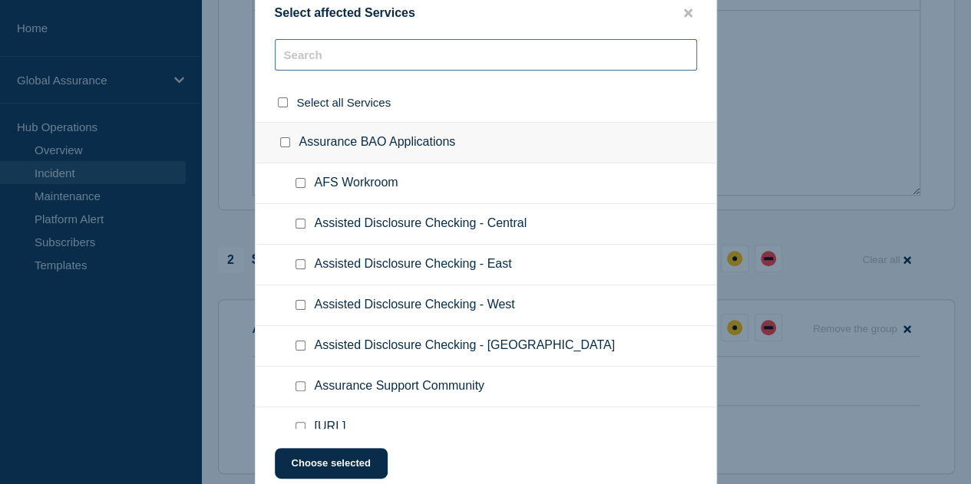
click at [359, 63] on input "text" at bounding box center [486, 54] width 422 height 31
type input "UK"
checkbox input "true"
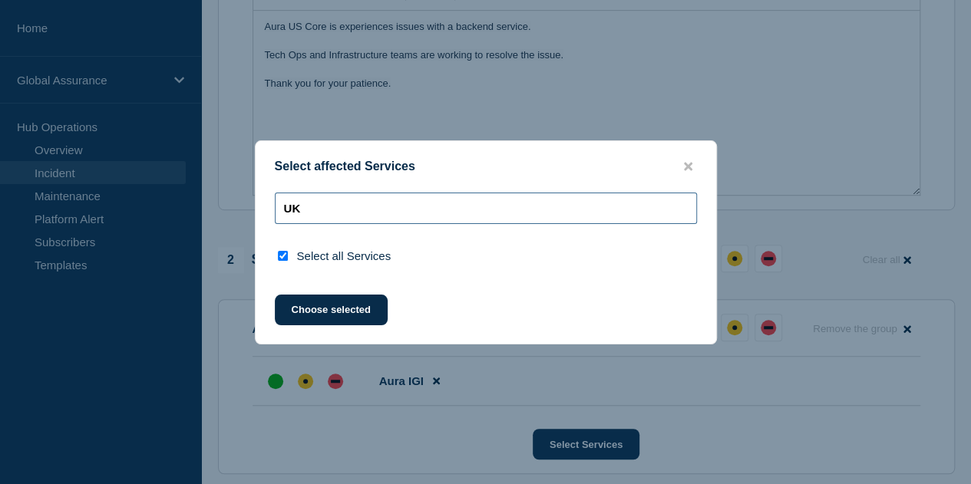
type input "U"
checkbox input "false"
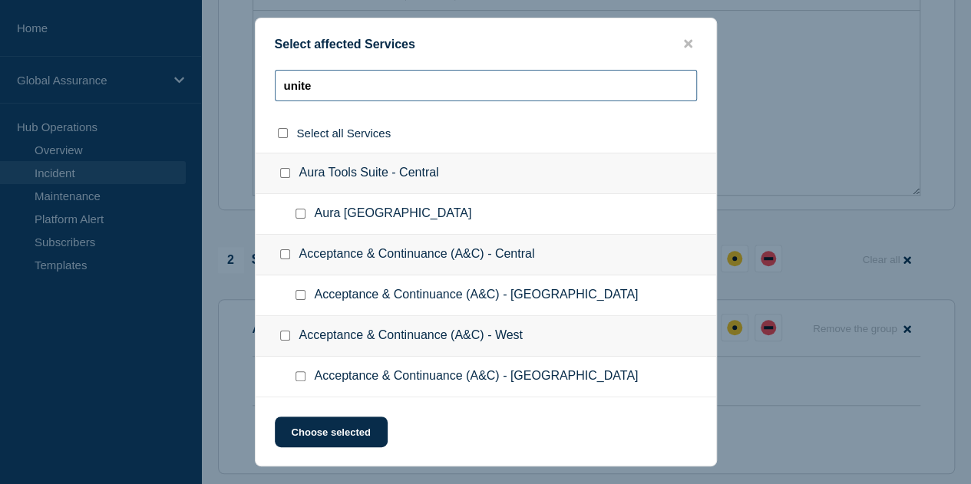
type input "unite"
click at [299, 217] on input "Aura United Kingdom checkbox" at bounding box center [300, 214] width 10 height 10
checkbox input "true"
click at [362, 435] on button "Choose selected" at bounding box center [331, 432] width 113 height 31
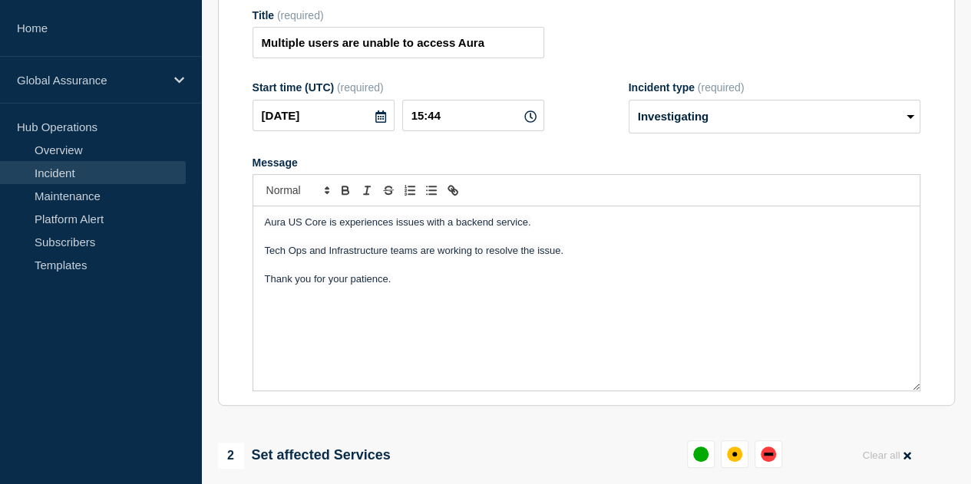
scroll to position [105, 0]
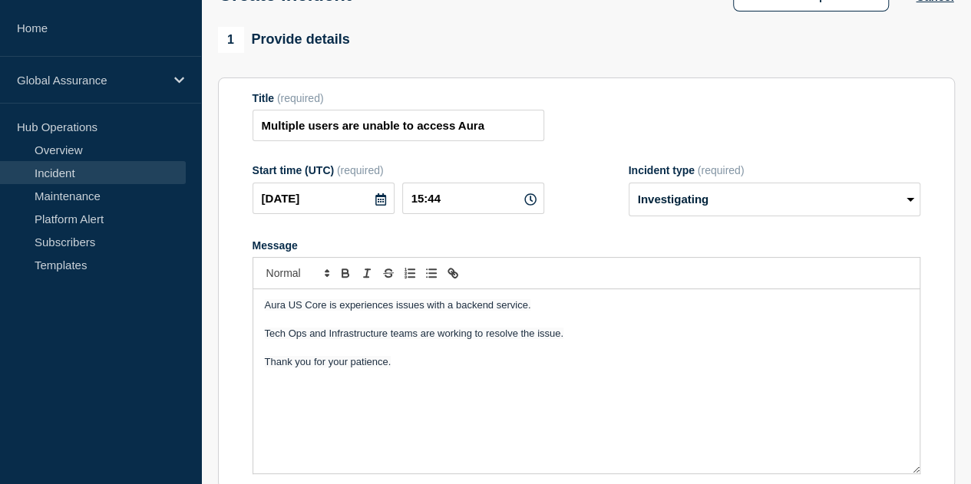
click at [299, 319] on p "Message" at bounding box center [586, 320] width 643 height 14
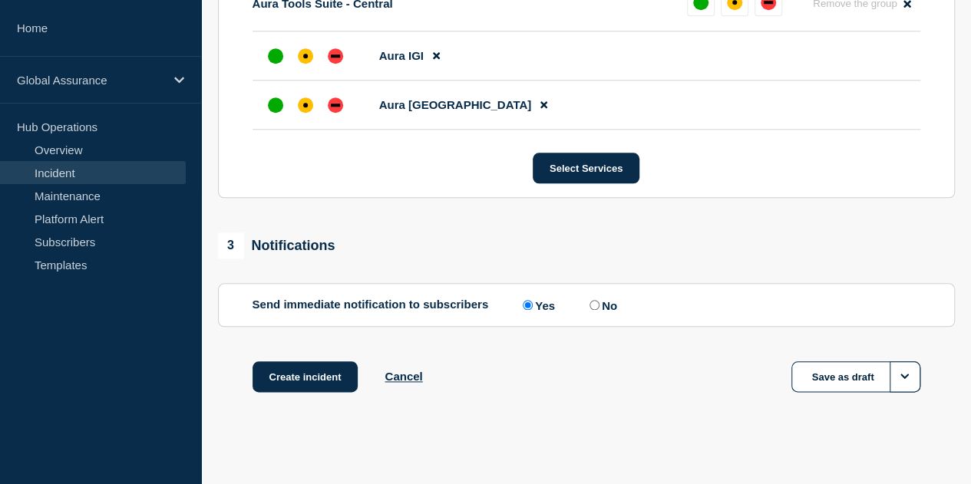
scroll to position [719, 0]
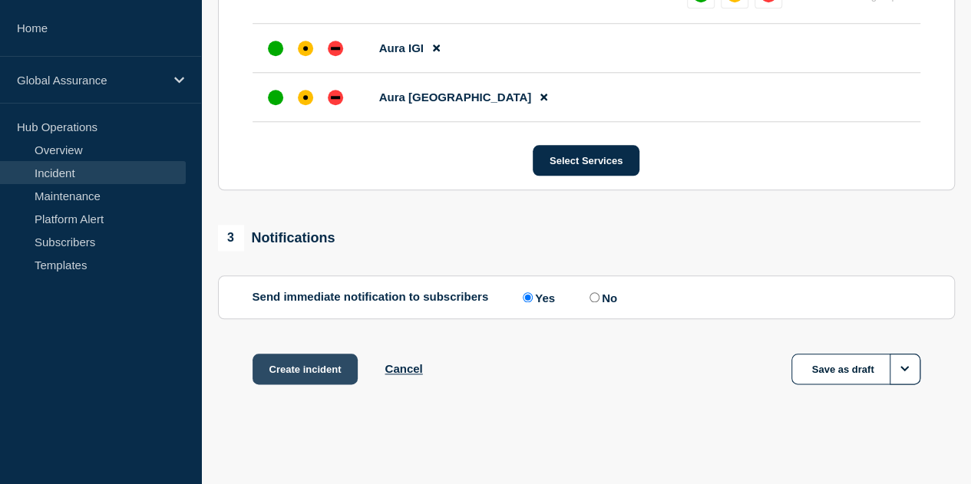
click at [320, 371] on button "Create incident" at bounding box center [306, 369] width 106 height 31
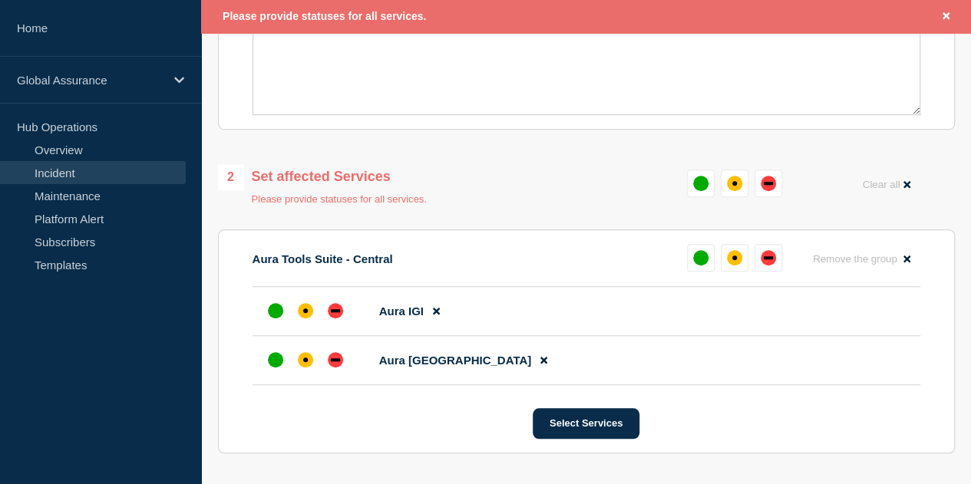
scroll to position [532, 0]
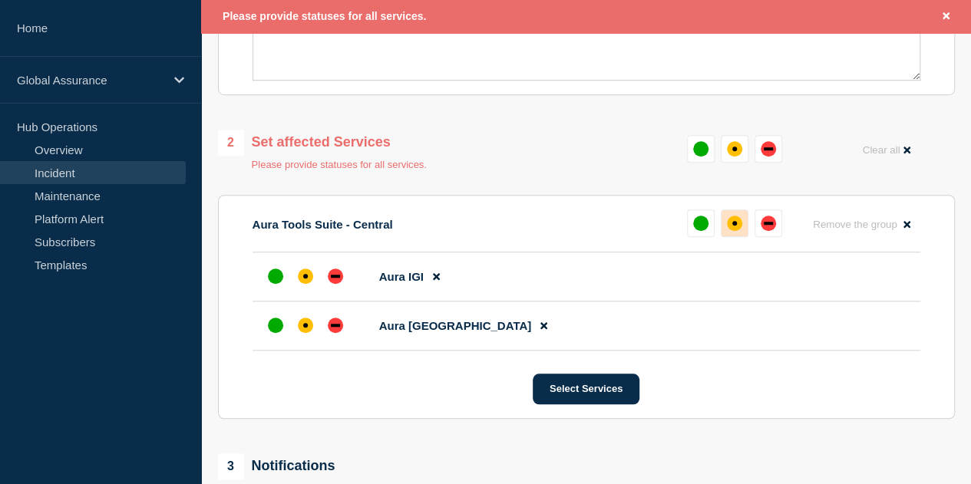
click at [740, 226] on div "affected" at bounding box center [734, 223] width 15 height 15
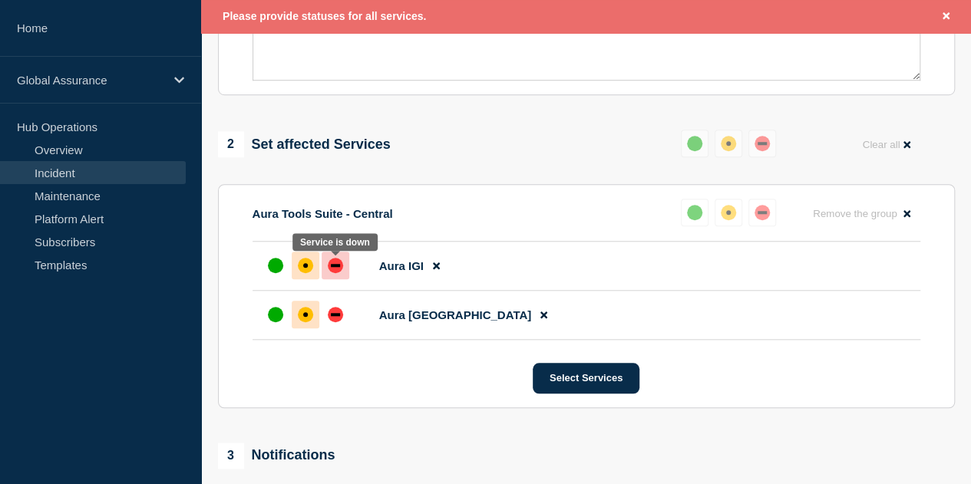
click at [341, 267] on div "down" at bounding box center [335, 265] width 15 height 15
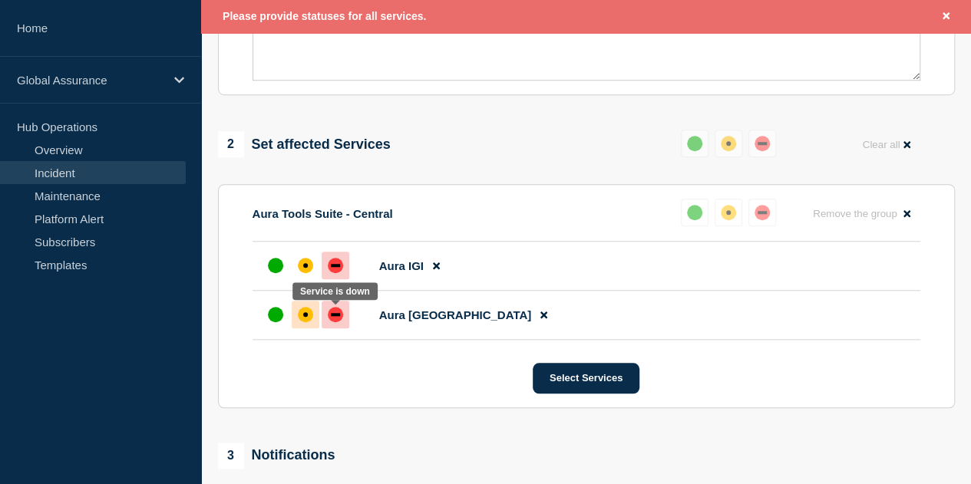
click at [335, 316] on div "down" at bounding box center [335, 314] width 9 height 3
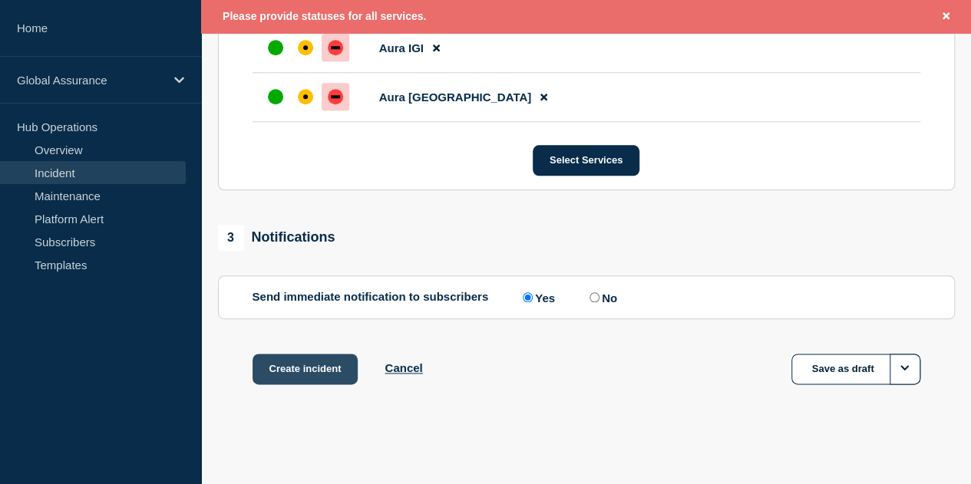
click at [317, 377] on button "Create incident" at bounding box center [306, 369] width 106 height 31
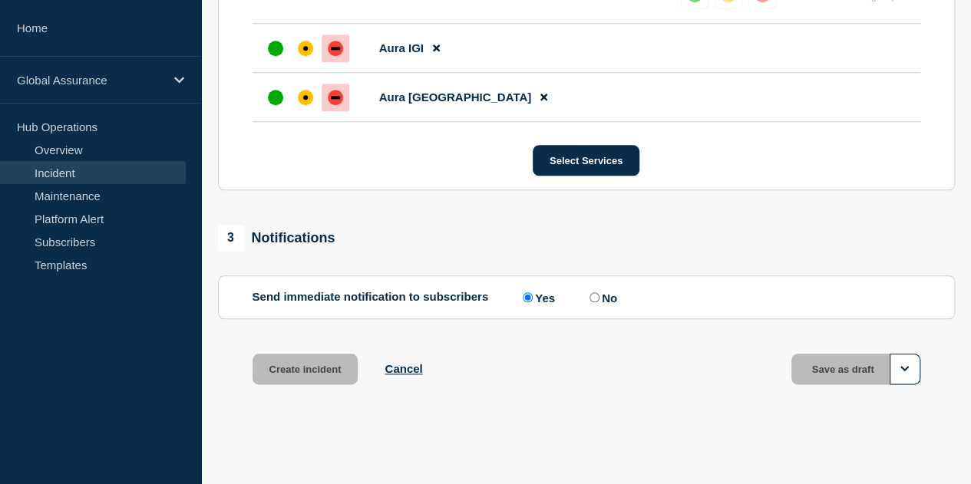
scroll to position [719, 0]
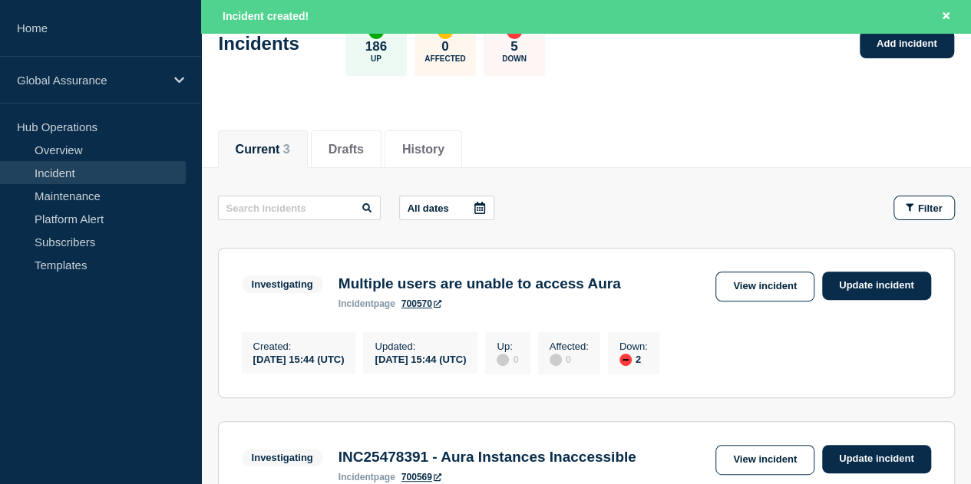
scroll to position [230, 0]
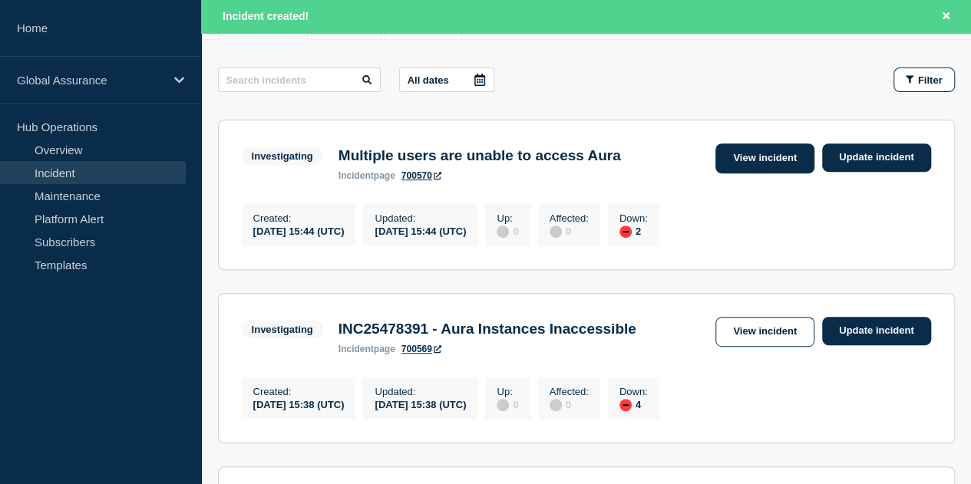
click at [777, 158] on link "View incident" at bounding box center [764, 159] width 99 height 30
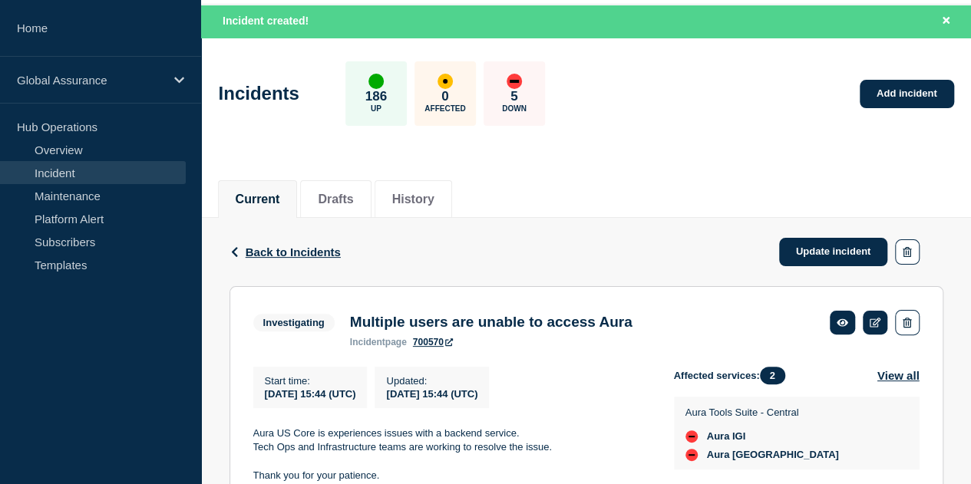
scroll to position [77, 0]
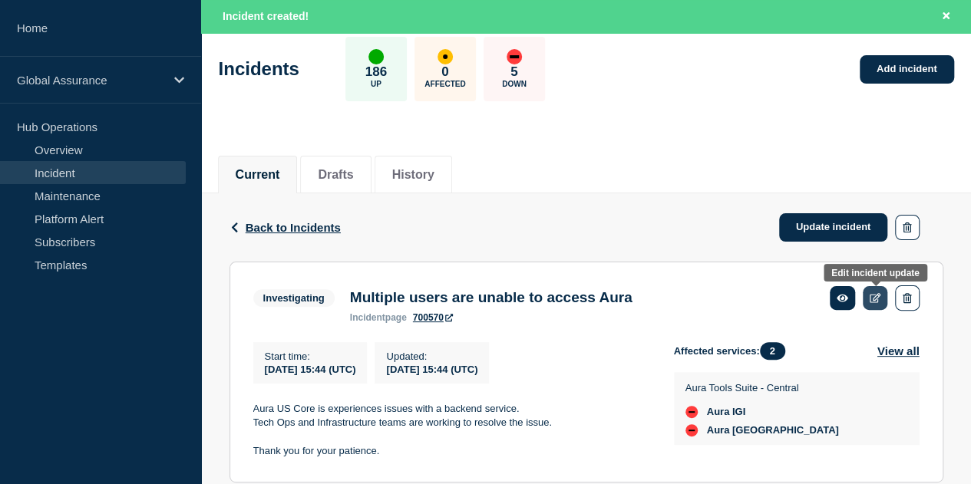
click at [879, 298] on icon at bounding box center [876, 298] width 12 height 10
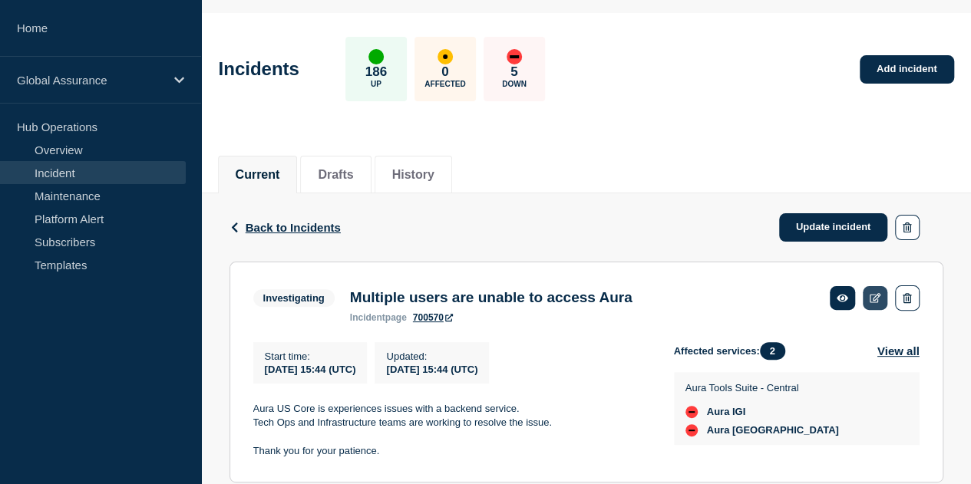
scroll to position [45, 0]
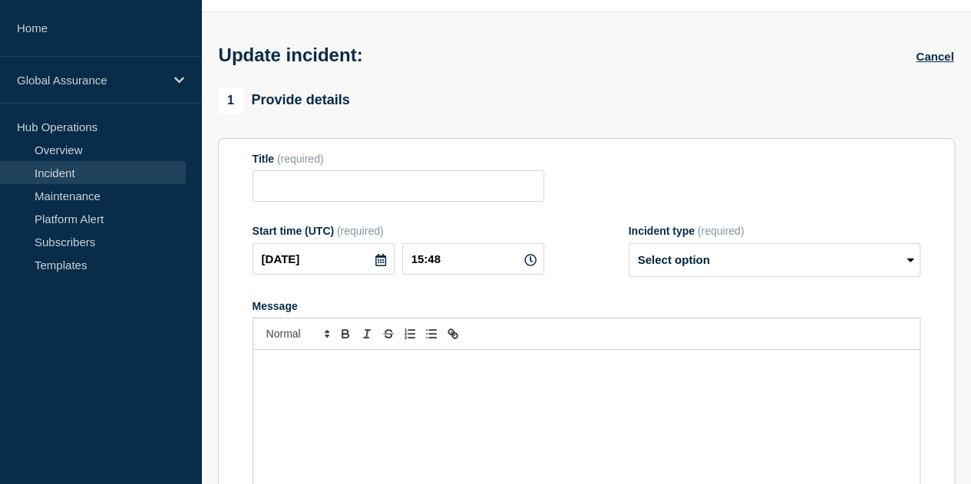
type input "Multiple users are unable to access Aura"
type input "15:44"
select select "investigating"
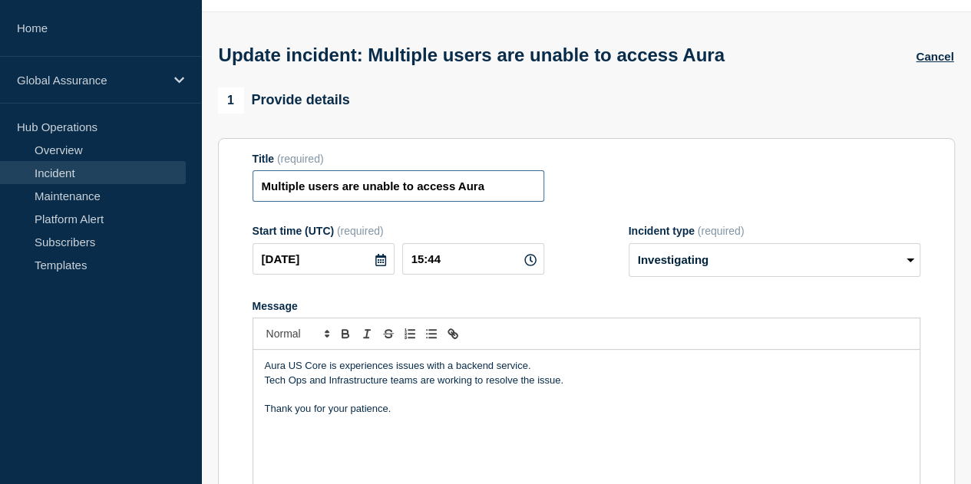
click at [266, 190] on input "Multiple users are unable to access Aura" at bounding box center [399, 185] width 292 height 31
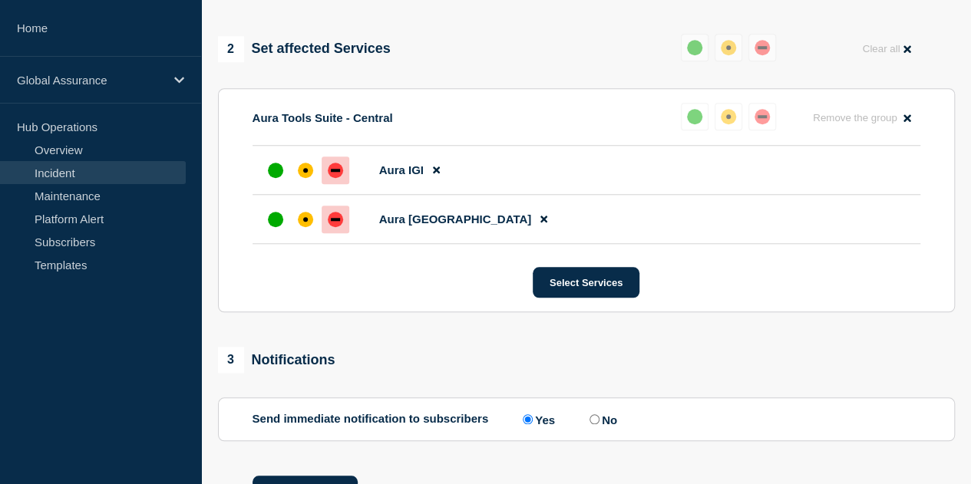
scroll to position [681, 0]
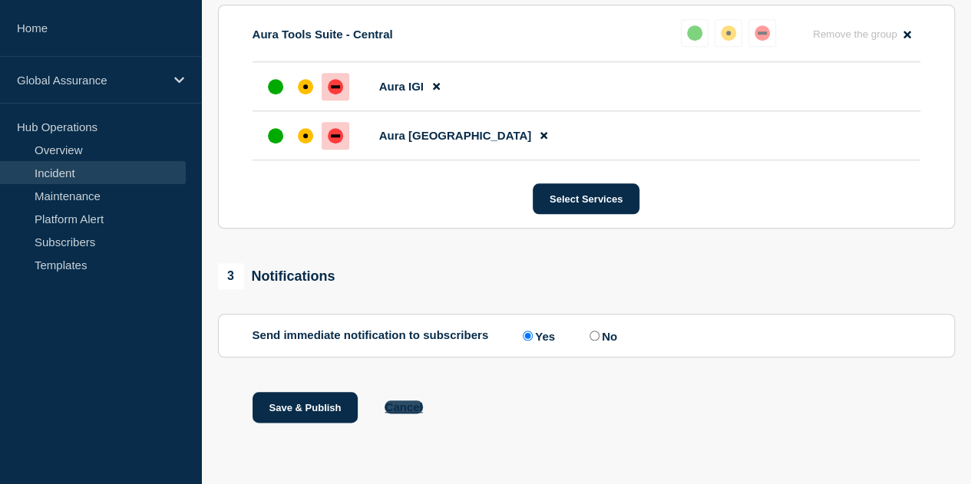
click at [401, 407] on button "Cancel" at bounding box center [404, 407] width 38 height 13
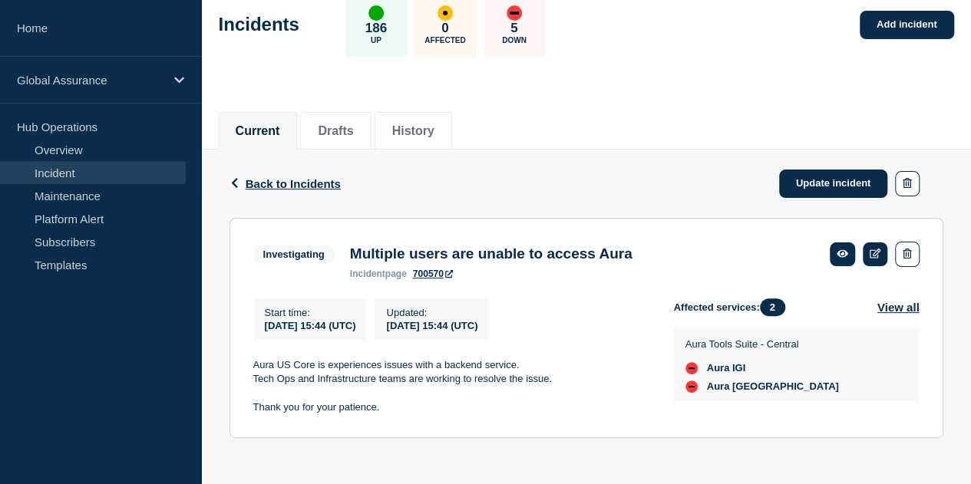
scroll to position [94, 0]
click at [343, 127] on button "Drafts" at bounding box center [335, 131] width 35 height 14
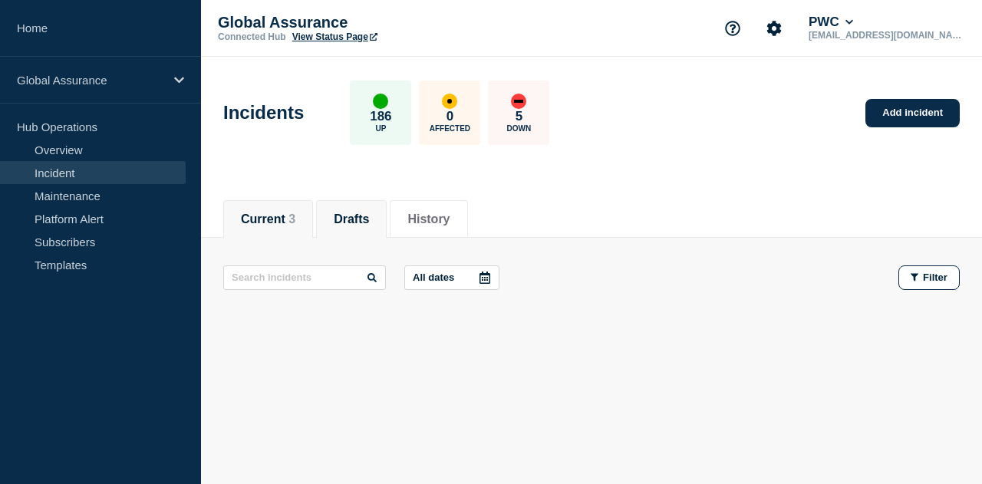
click at [295, 219] on span "3" at bounding box center [292, 219] width 7 height 13
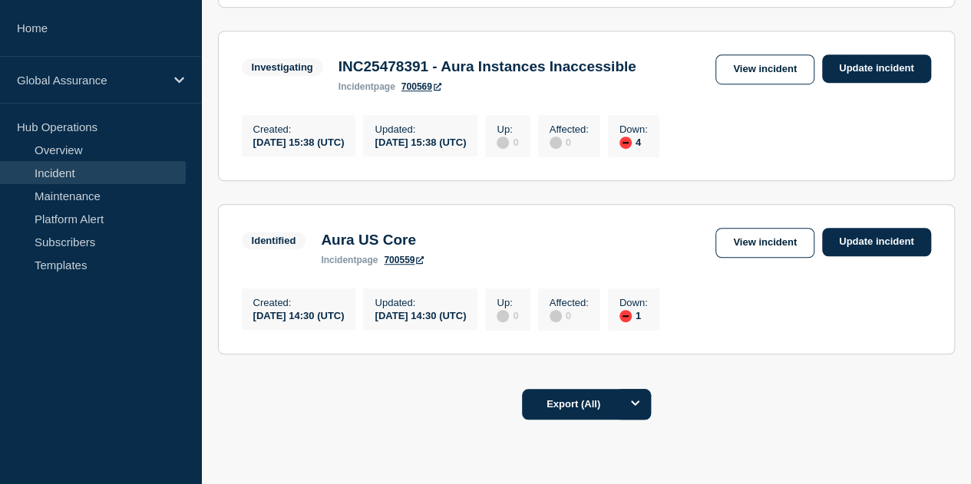
scroll to position [384, 0]
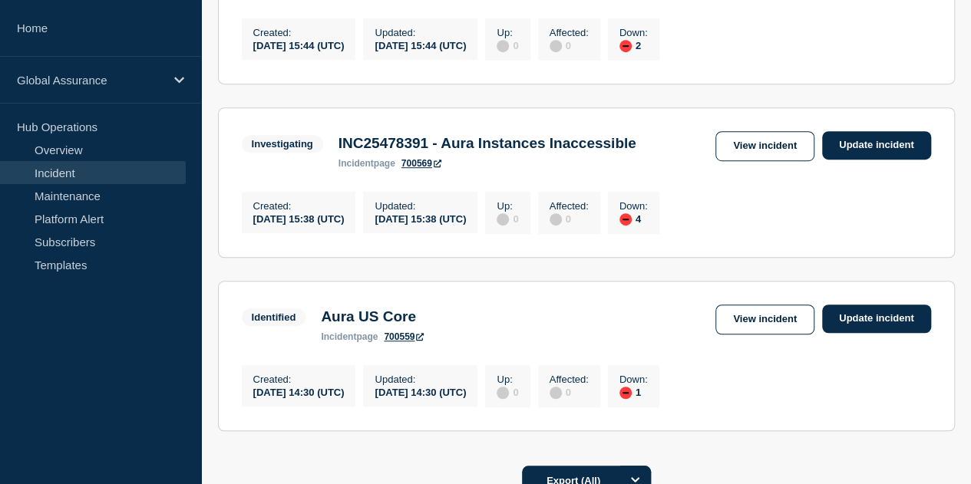
click at [418, 168] on link "700569" at bounding box center [421, 163] width 40 height 11
click at [768, 154] on link "View incident" at bounding box center [764, 146] width 99 height 30
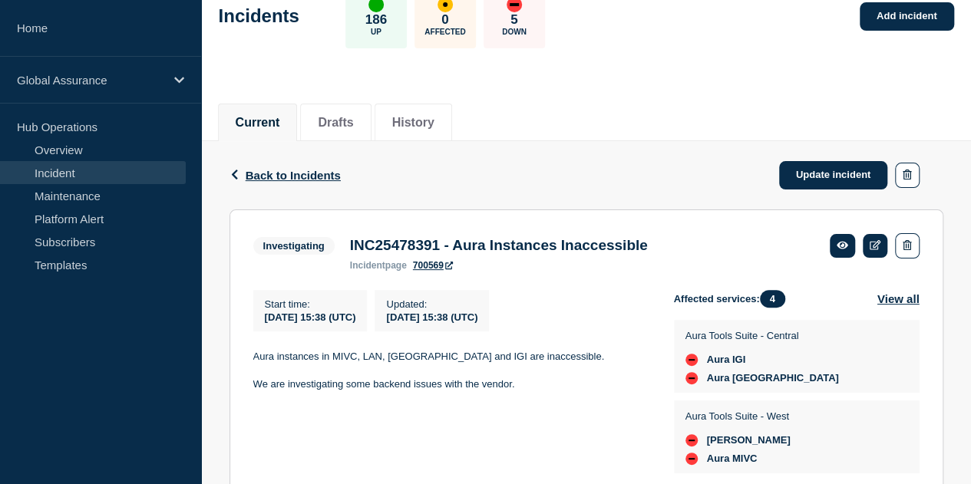
scroll to position [158, 0]
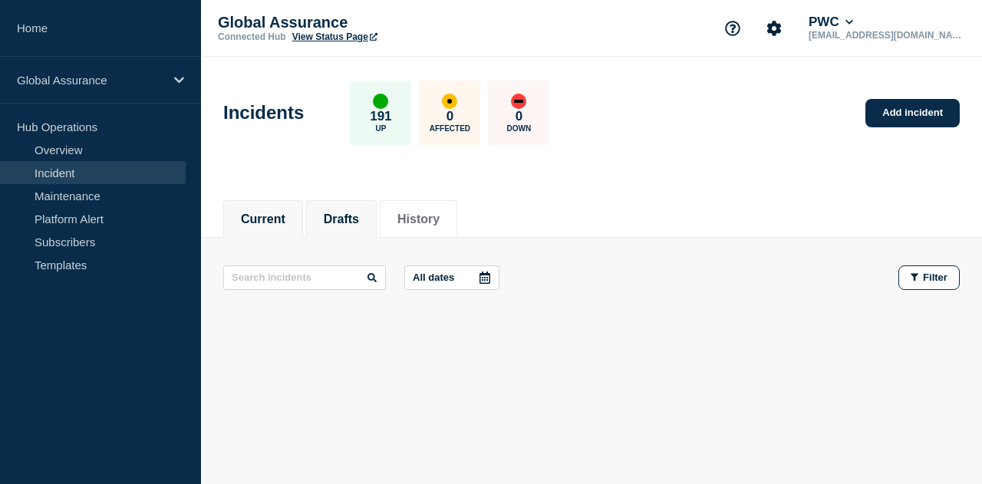
click at [332, 214] on button "Drafts" at bounding box center [341, 220] width 35 height 14
click at [439, 226] on li "History" at bounding box center [419, 219] width 78 height 38
click at [113, 167] on link "Incident" at bounding box center [93, 172] width 186 height 23
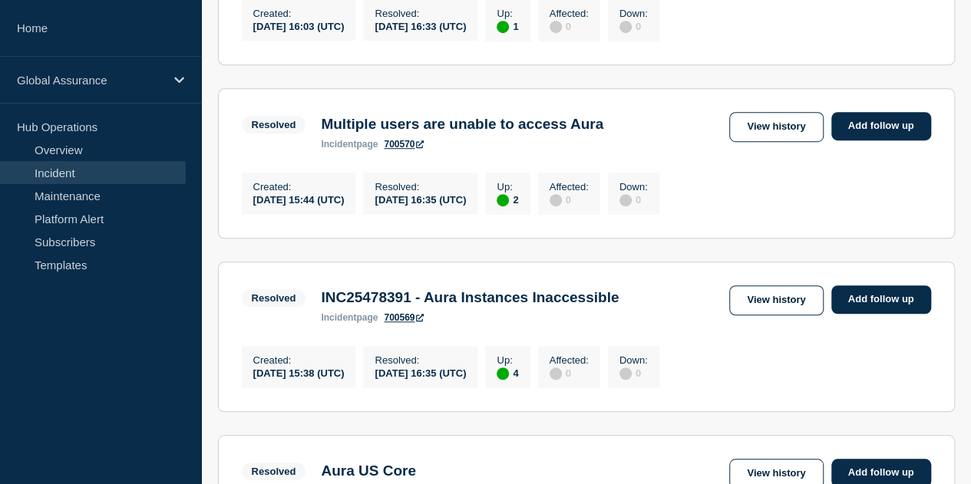
scroll to position [384, 0]
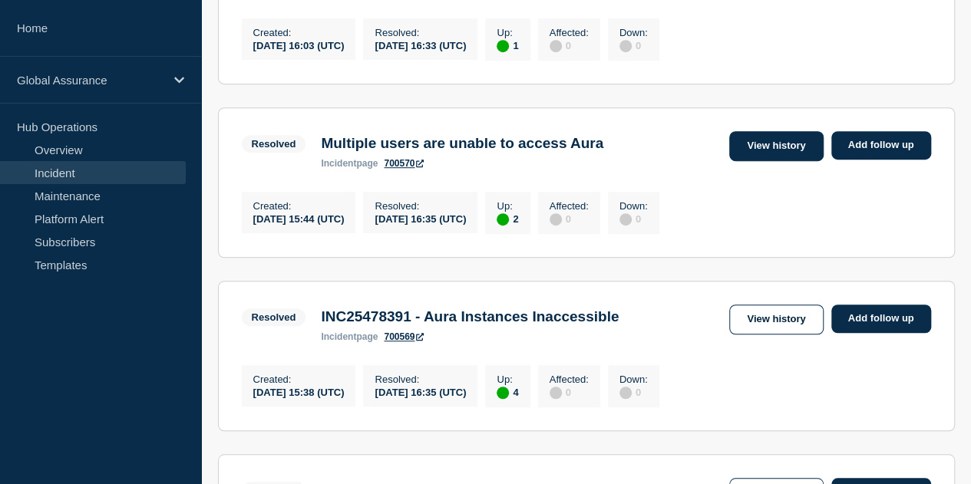
click at [781, 160] on link "View history" at bounding box center [776, 146] width 94 height 30
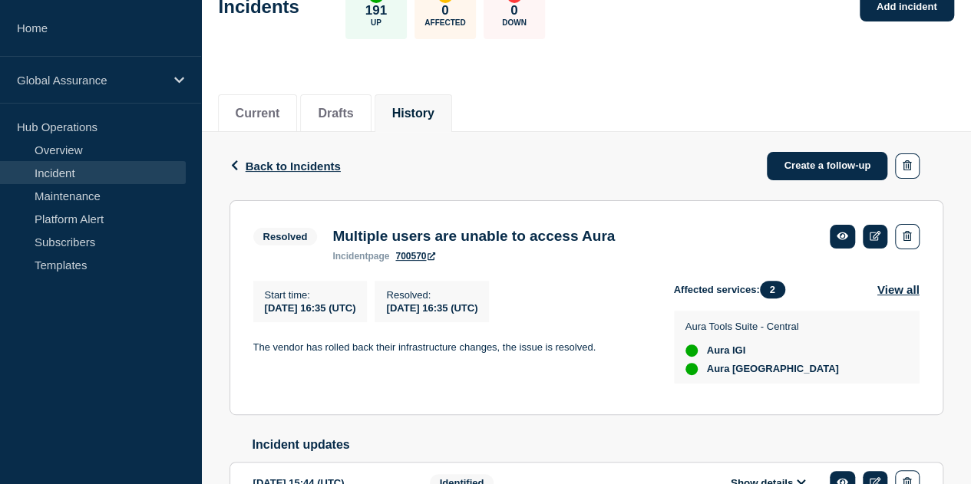
scroll to position [206, 0]
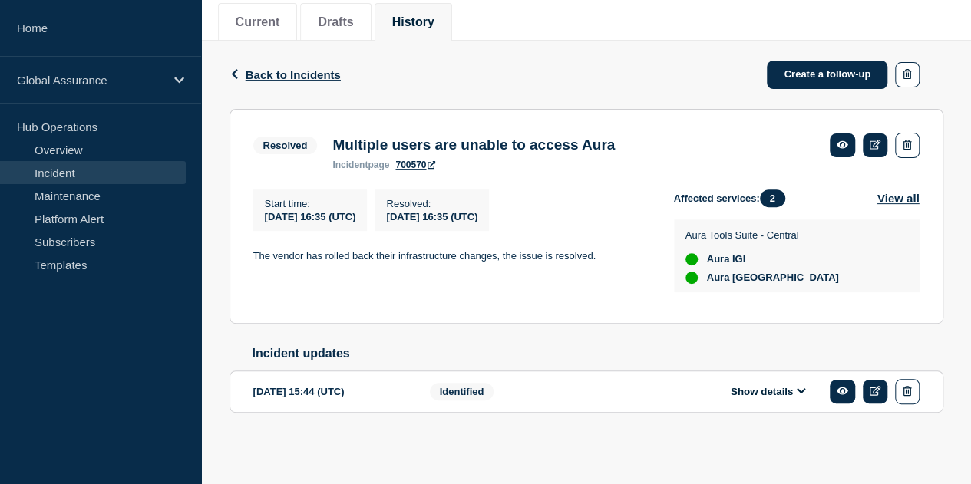
click at [812, 389] on div "Show details" at bounding box center [779, 391] width 280 height 25
click at [787, 389] on button "Show details" at bounding box center [768, 391] width 84 height 13
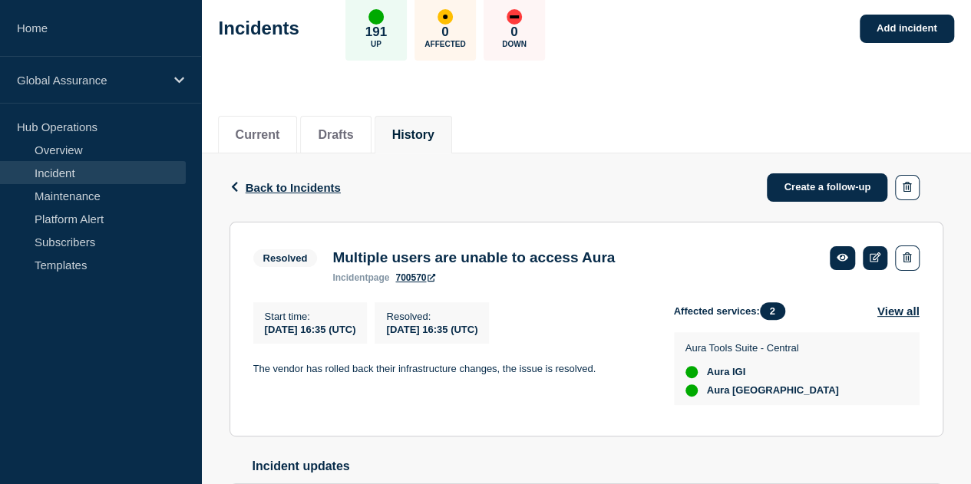
scroll to position [2, 0]
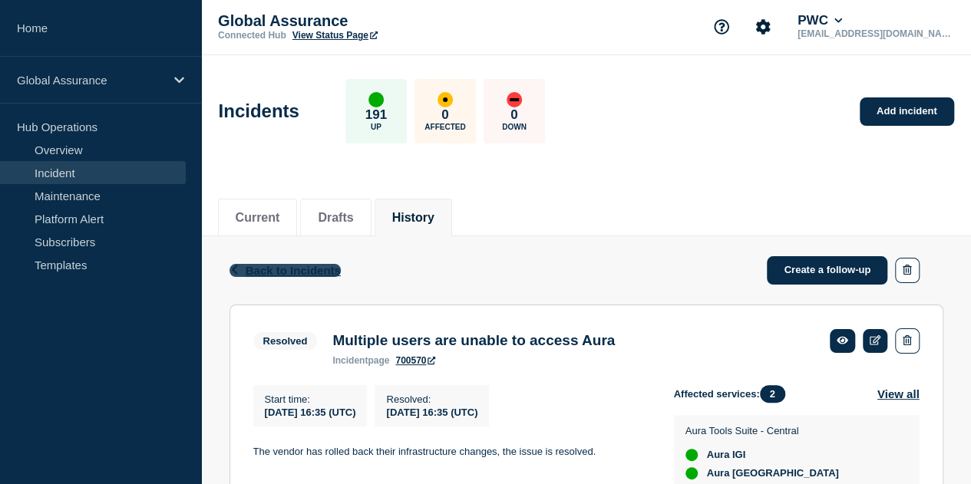
click at [262, 269] on span "Back to Incidents" at bounding box center [293, 270] width 95 height 13
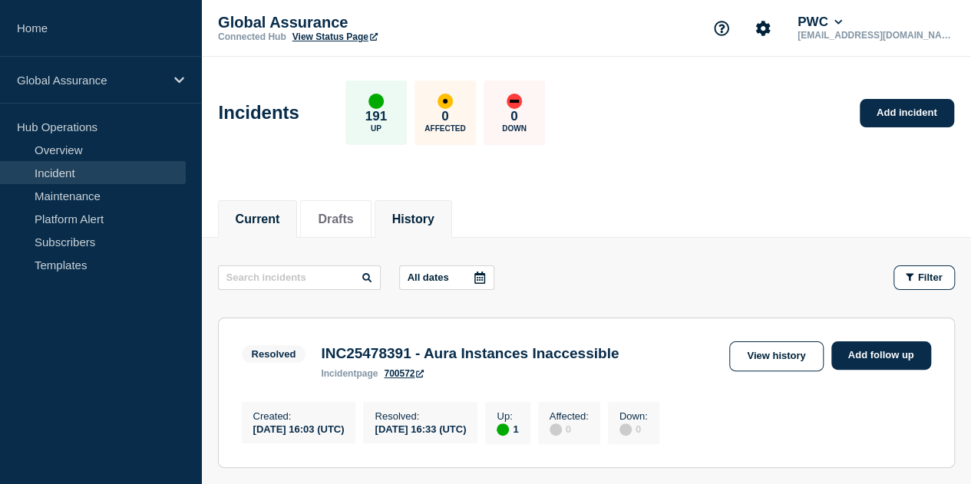
click at [258, 221] on button "Current" at bounding box center [258, 220] width 45 height 14
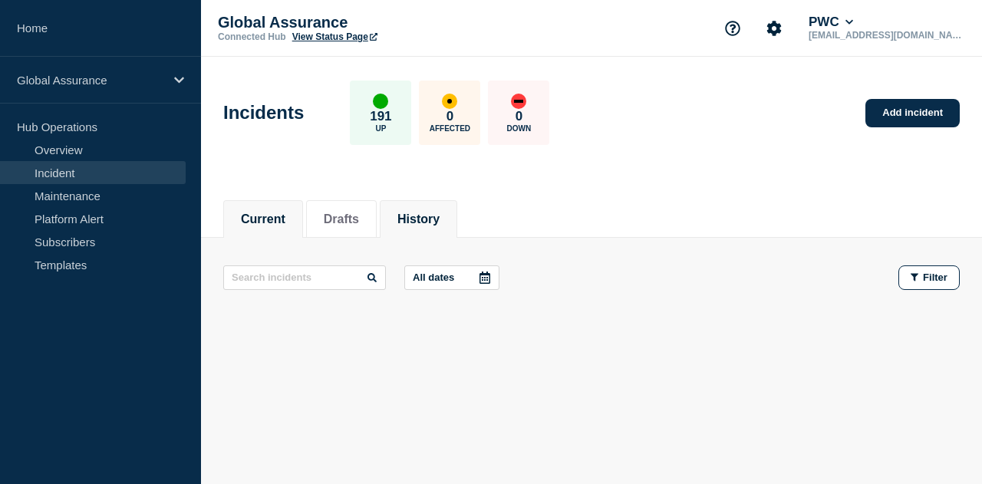
click at [438, 213] on button "History" at bounding box center [419, 220] width 42 height 14
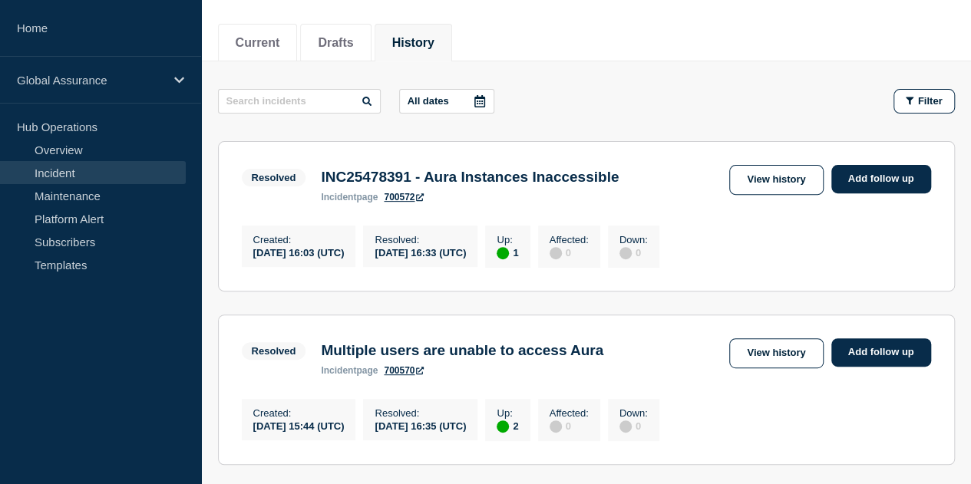
scroll to position [307, 0]
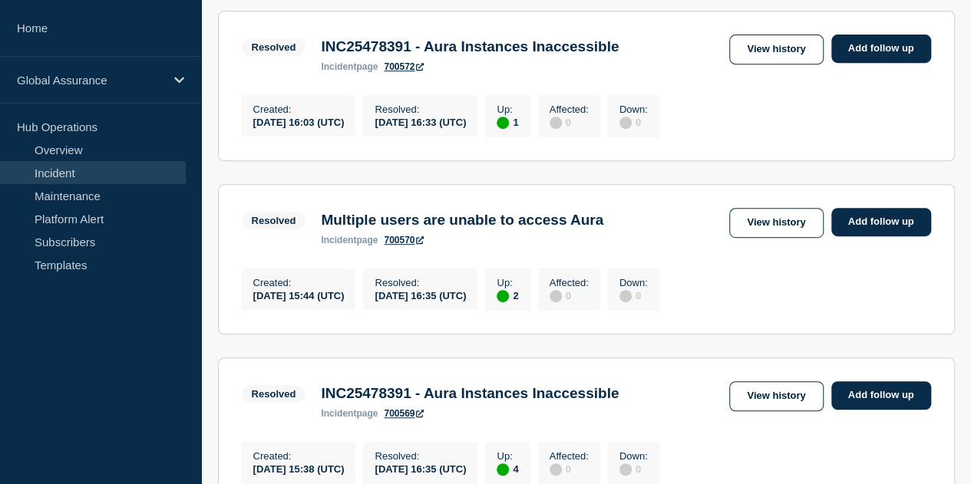
click at [414, 243] on link "700570" at bounding box center [404, 240] width 40 height 11
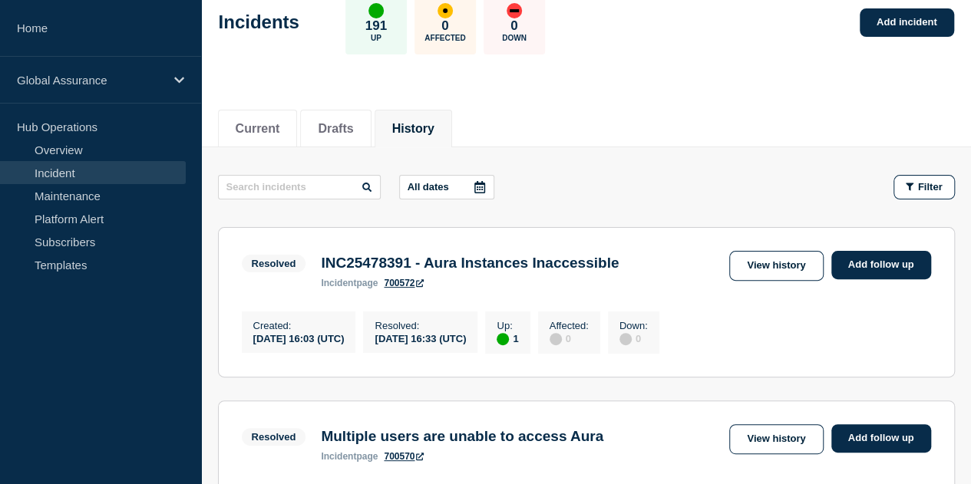
scroll to position [0, 0]
